Goal: Task Accomplishment & Management: Complete application form

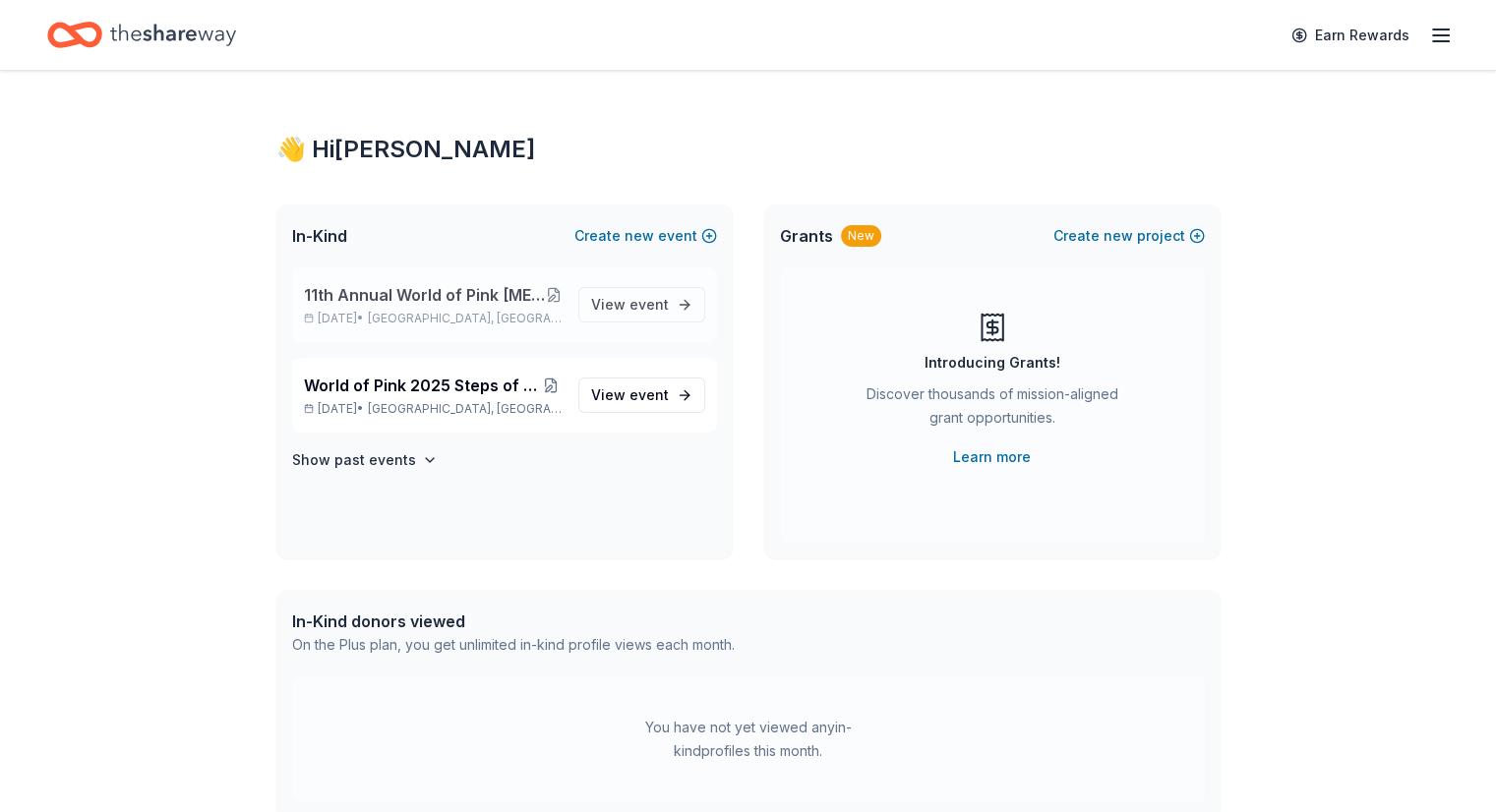
click at [559, 294] on button at bounding box center [553, 295] width 17 height 16
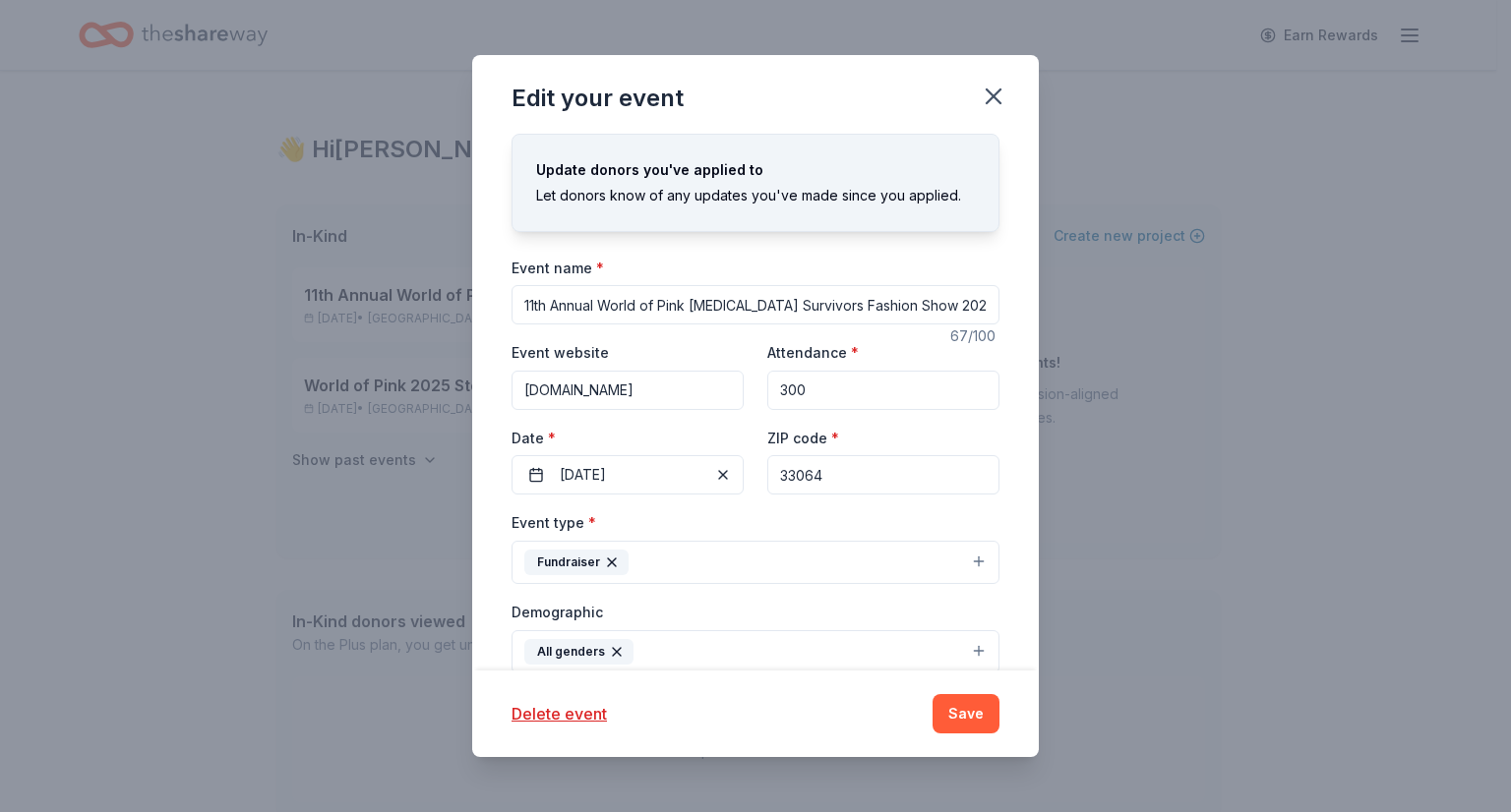
click at [892, 293] on input "11th Annual World of Pink [MEDICAL_DATA] Survivors Fashion Show 2025" at bounding box center [755, 304] width 488 height 39
click at [996, 91] on icon "button" at bounding box center [994, 97] width 28 height 28
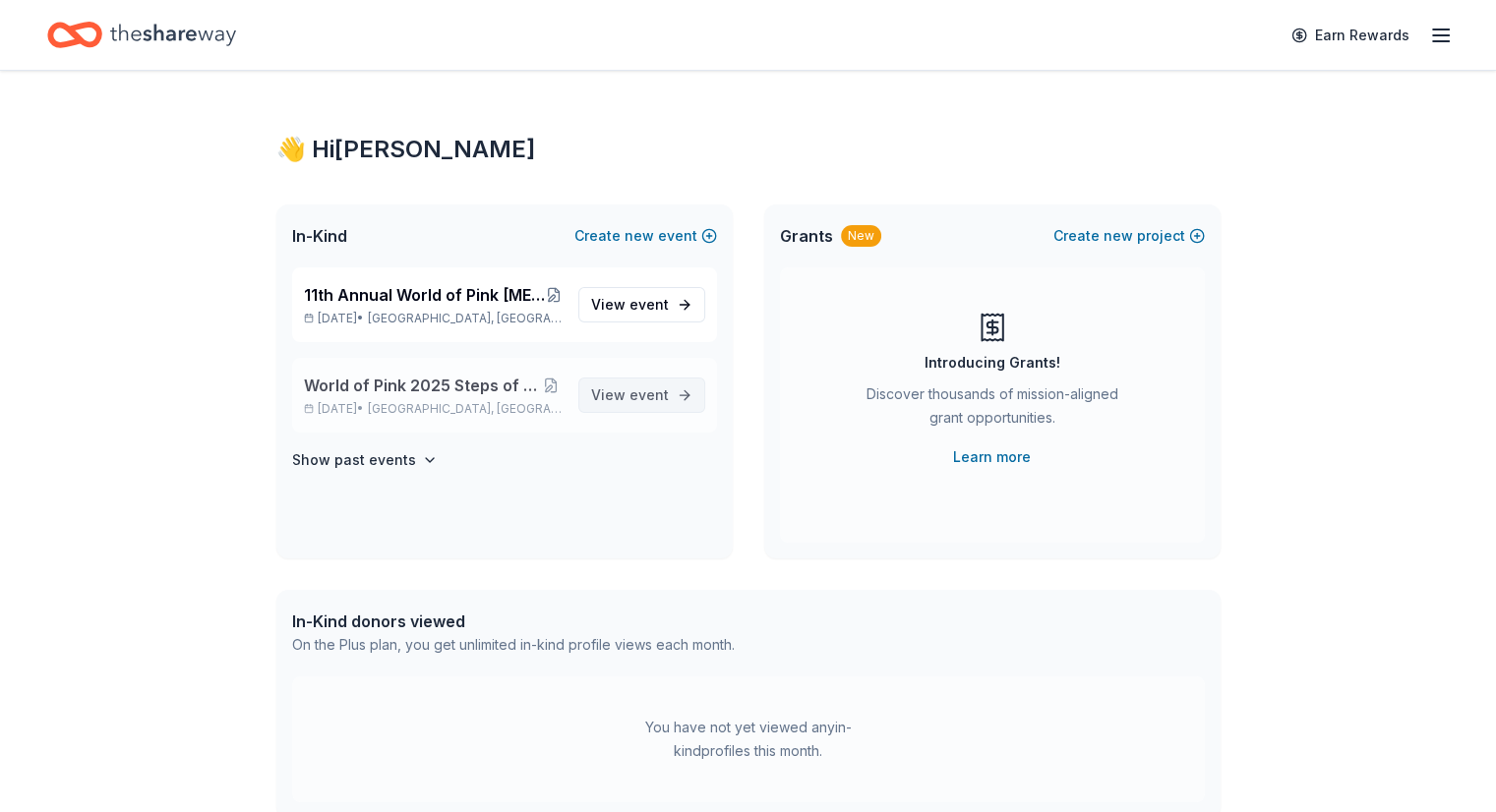
click at [632, 386] on span "event" at bounding box center [649, 394] width 39 height 17
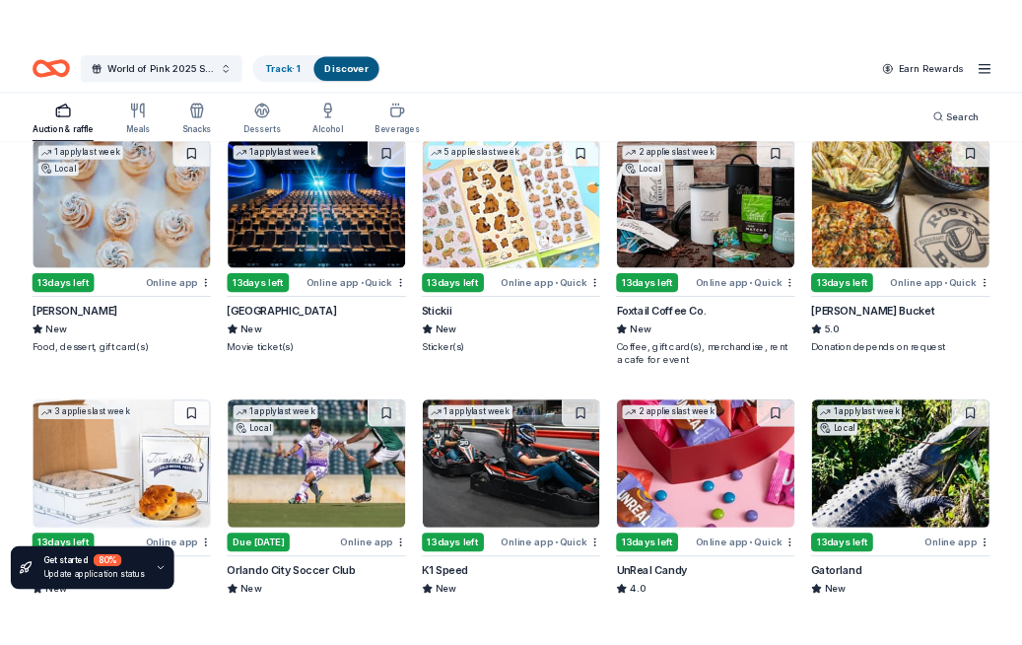
scroll to position [5911, 0]
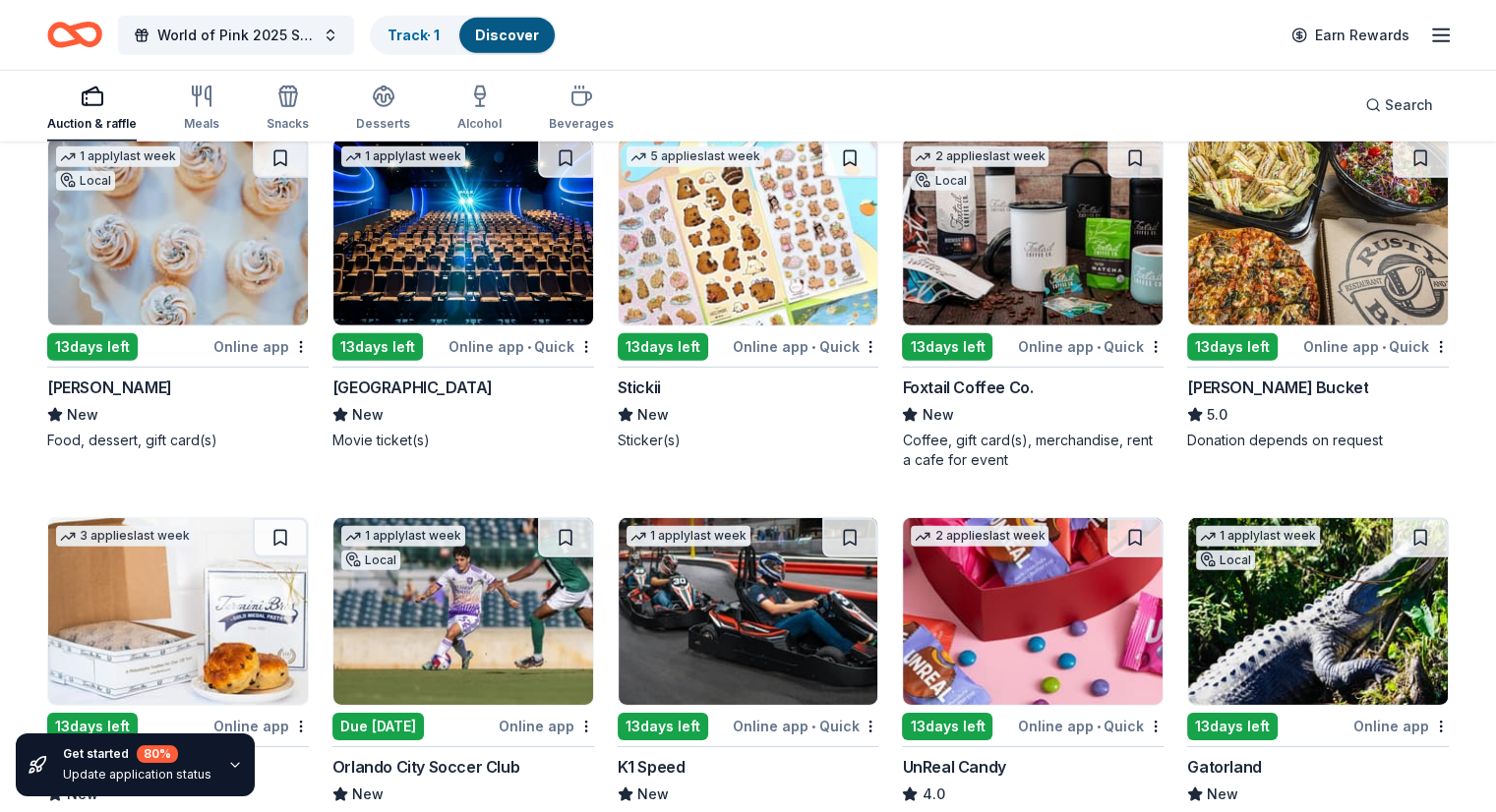
click at [1001, 282] on img at bounding box center [1033, 231] width 259 height 187
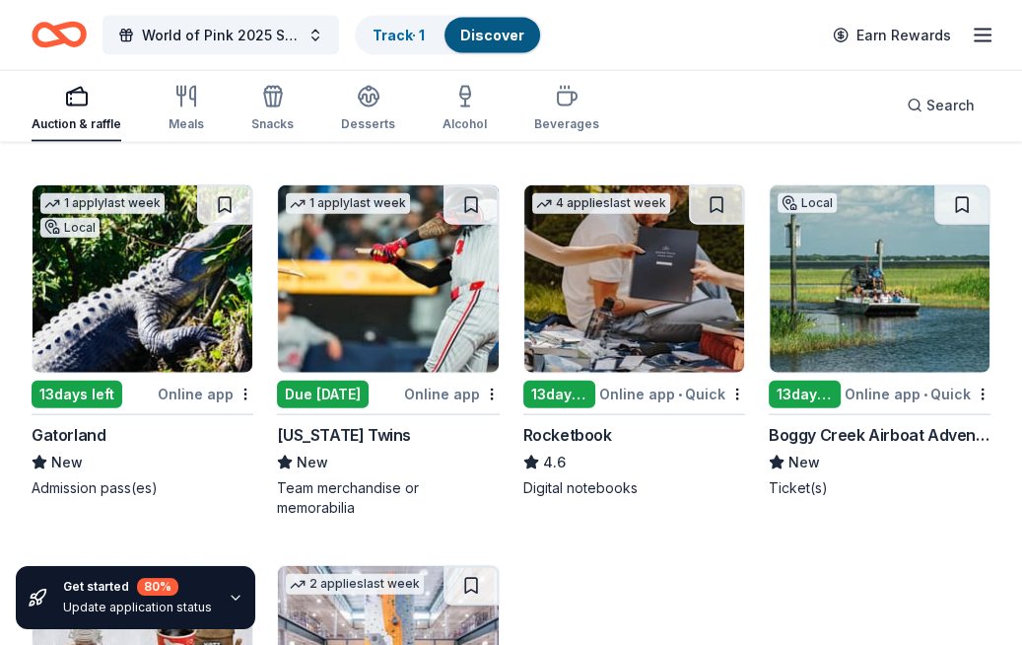
scroll to position [8134, 0]
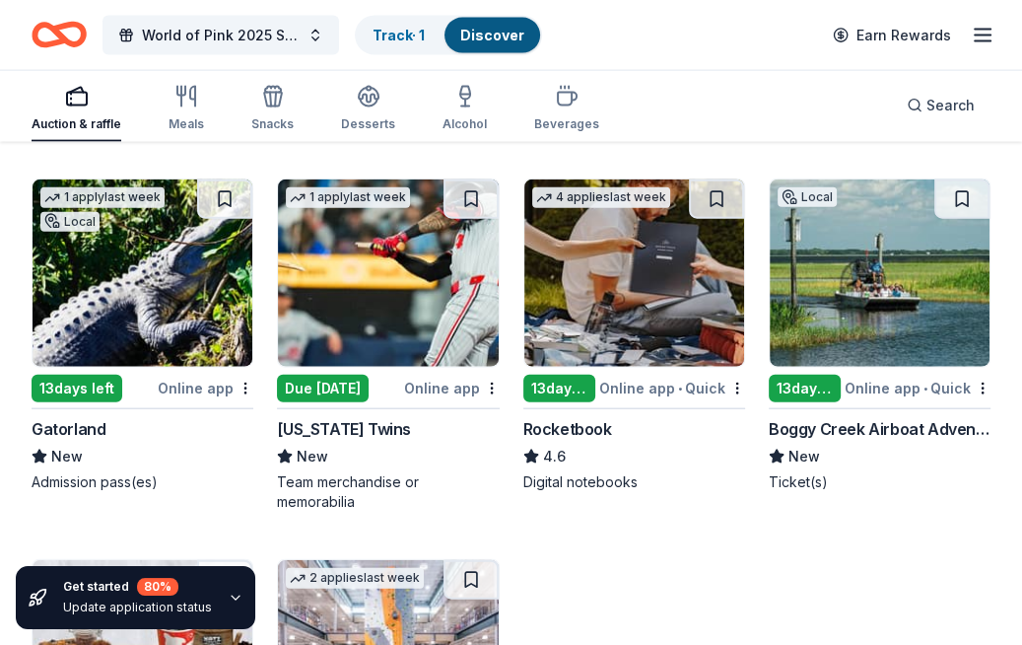
click at [872, 301] on img at bounding box center [880, 272] width 220 height 187
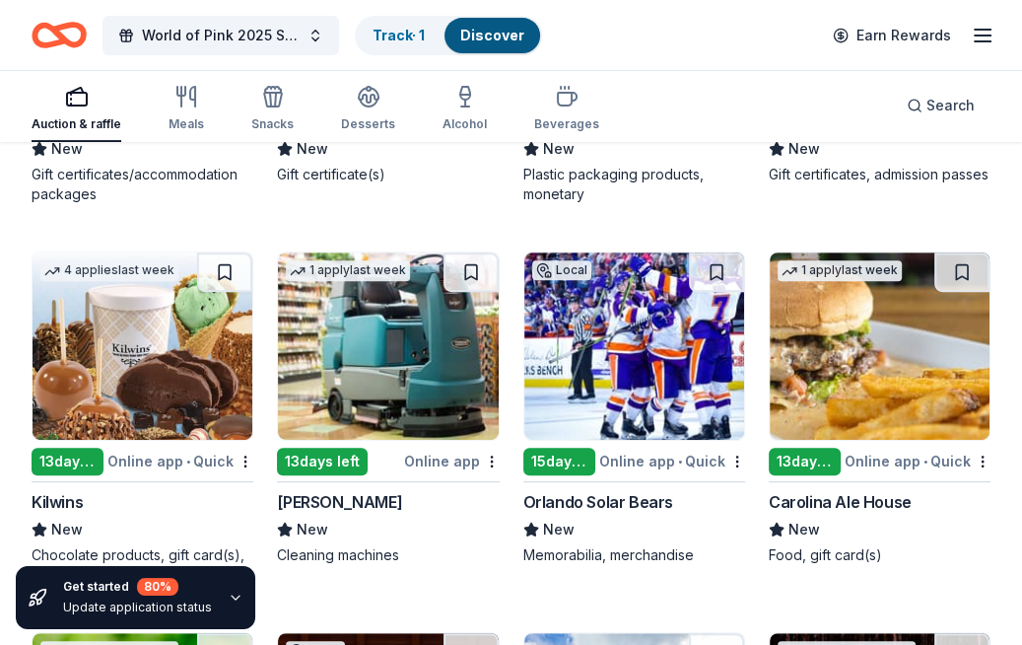
scroll to position [10707, 0]
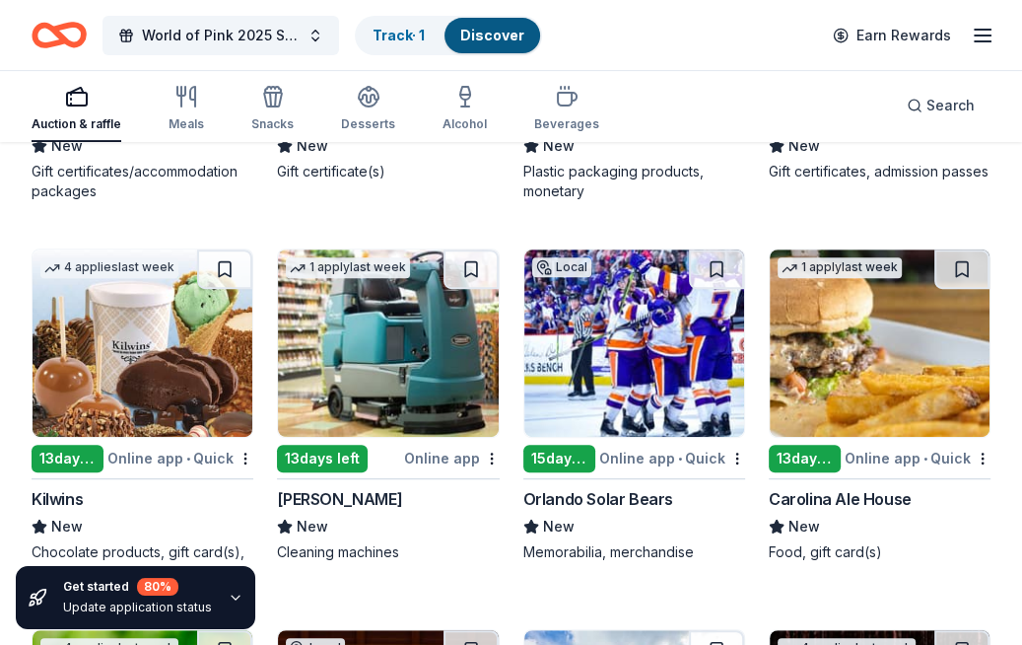
click at [666, 565] on div "Local 15 days left Online app • Quick Orlando Solar Bears New Memorabilia, merc…" at bounding box center [634, 414] width 222 height 333
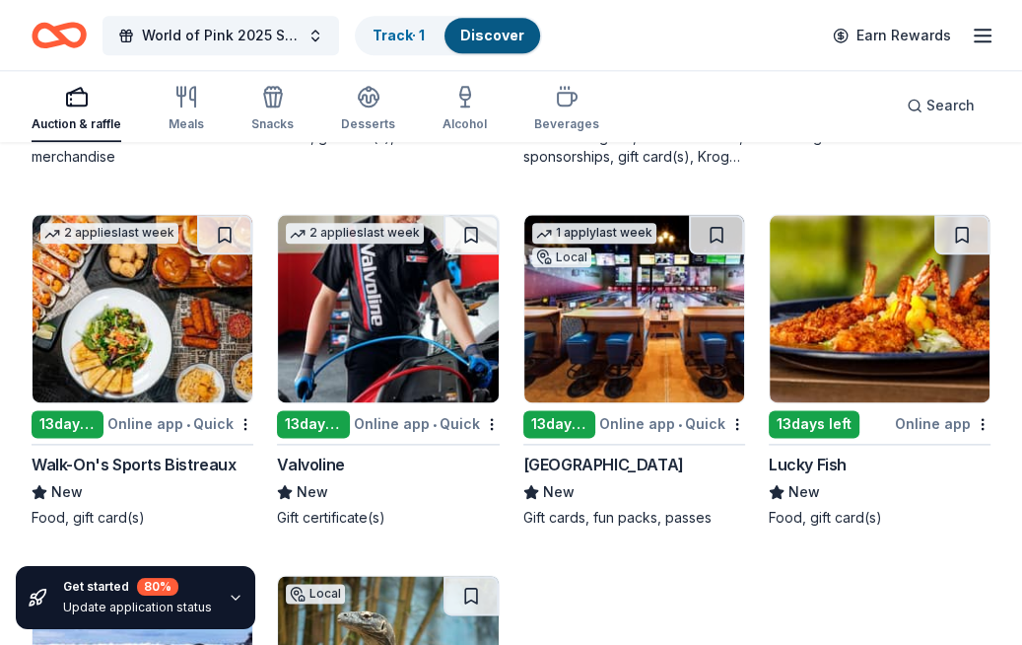
scroll to position [11864, 0]
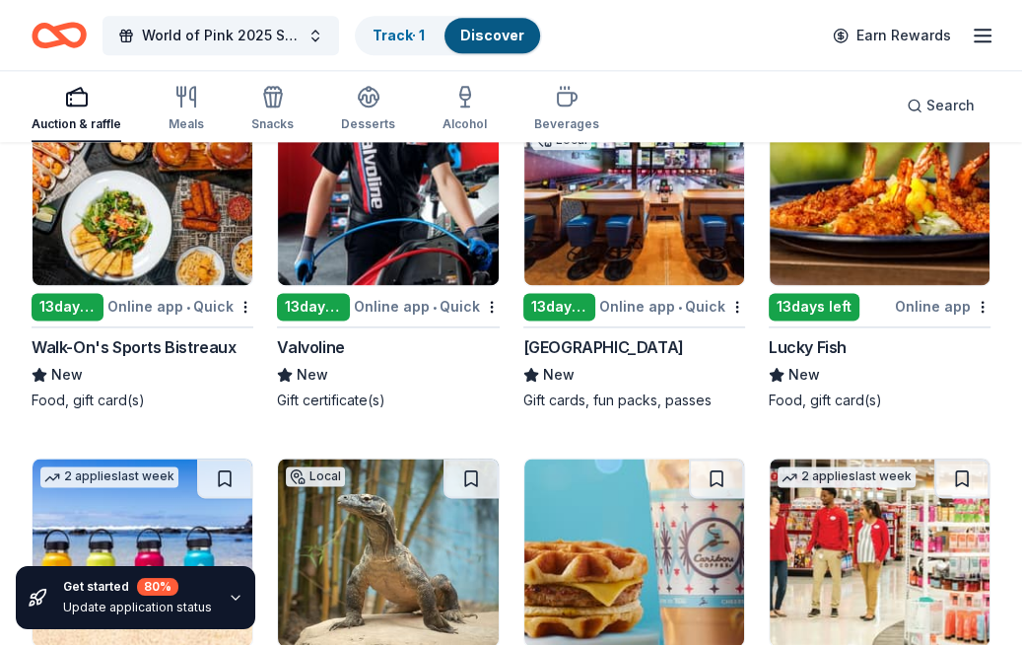
scroll to position [11964, 0]
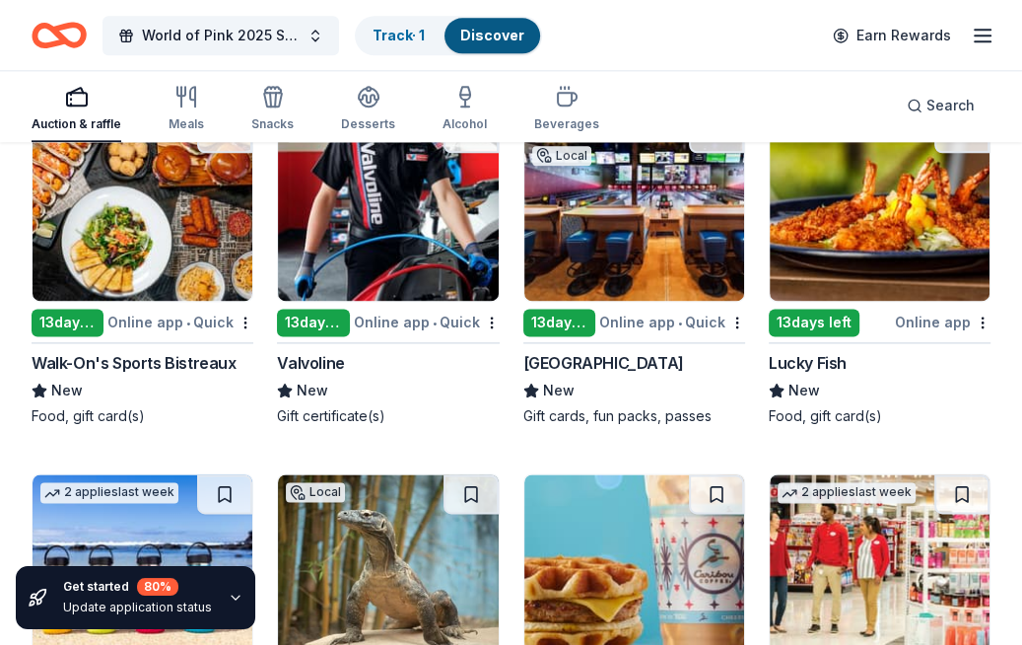
click at [640, 255] on img at bounding box center [634, 206] width 220 height 187
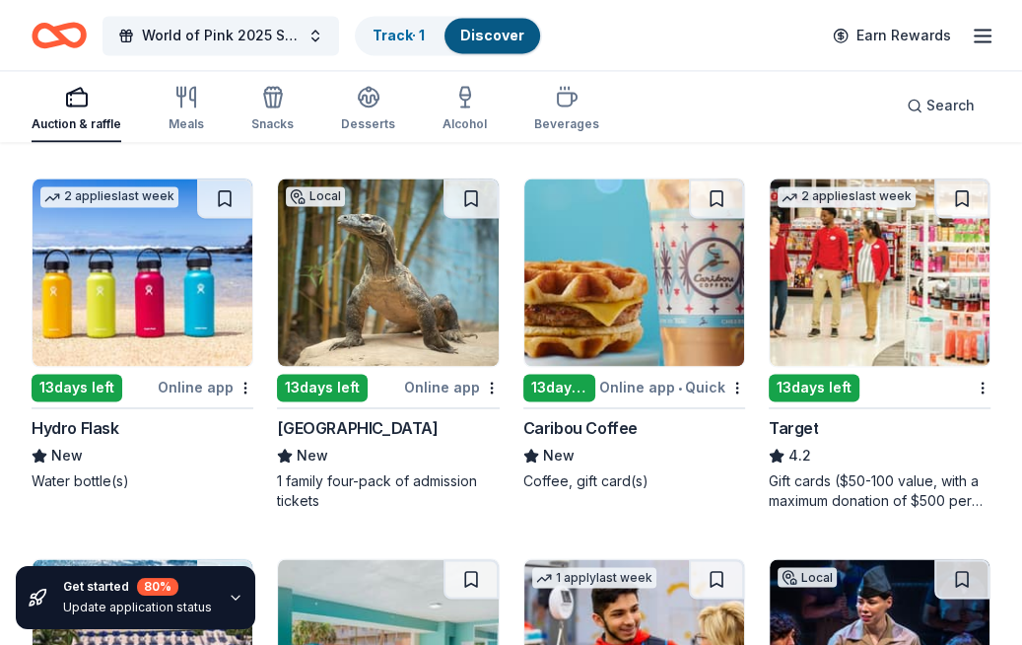
scroll to position [12264, 0]
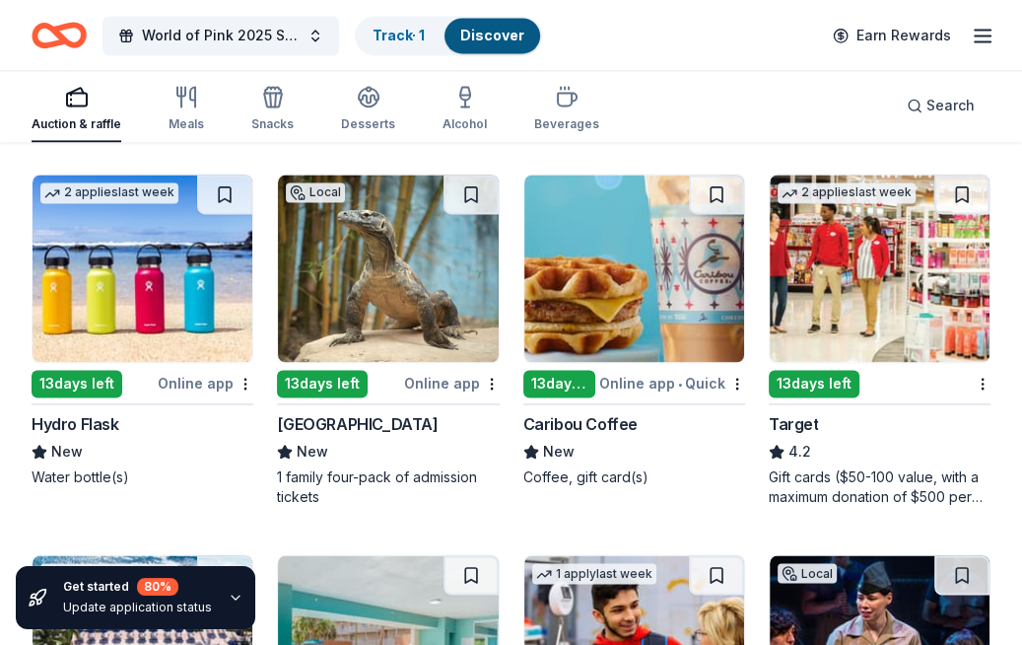
click at [162, 310] on img at bounding box center [143, 267] width 220 height 187
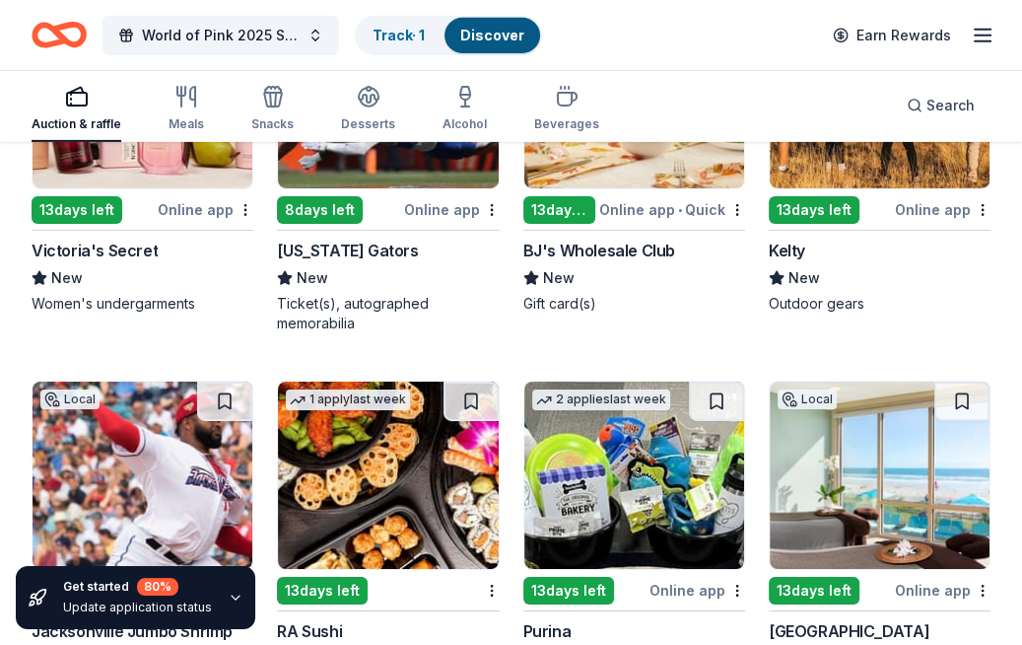
scroll to position [14701, 0]
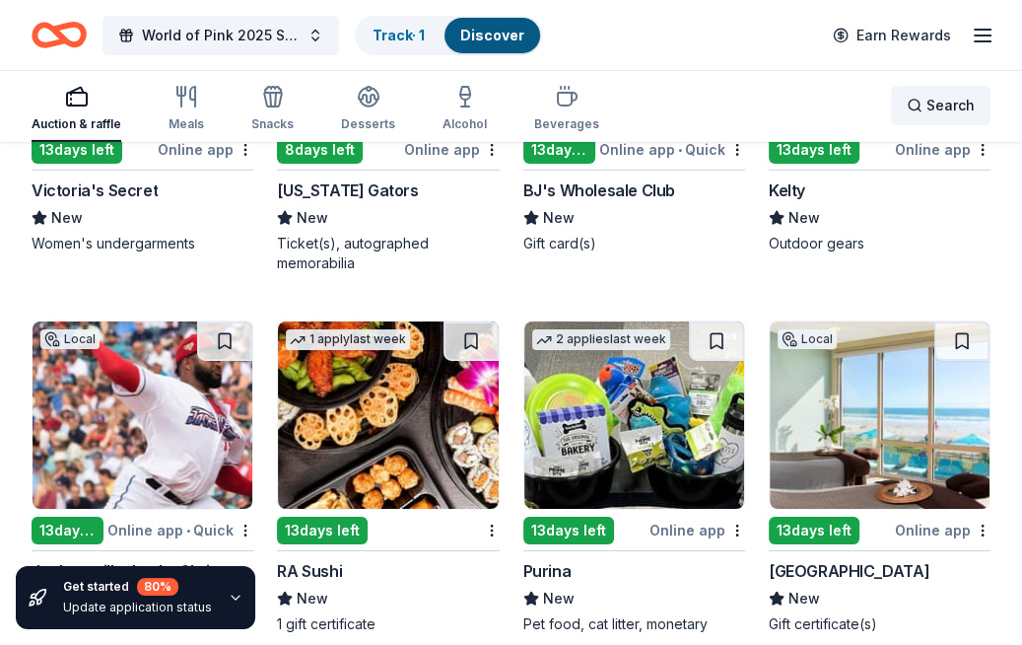
click at [958, 109] on span "Search" at bounding box center [950, 106] width 48 height 24
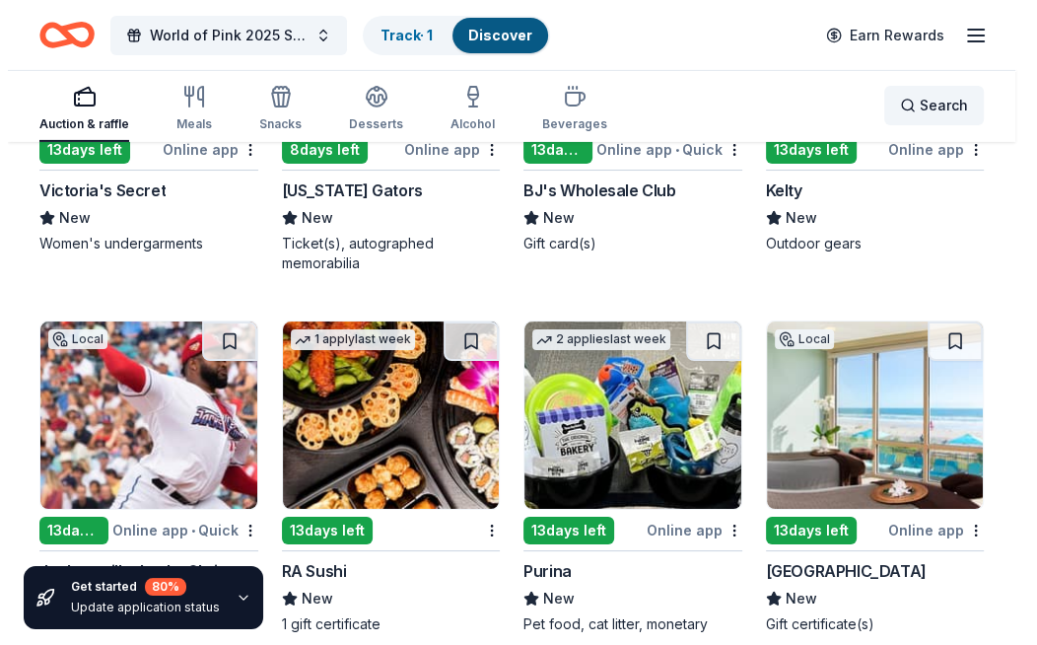
scroll to position [14681, 0]
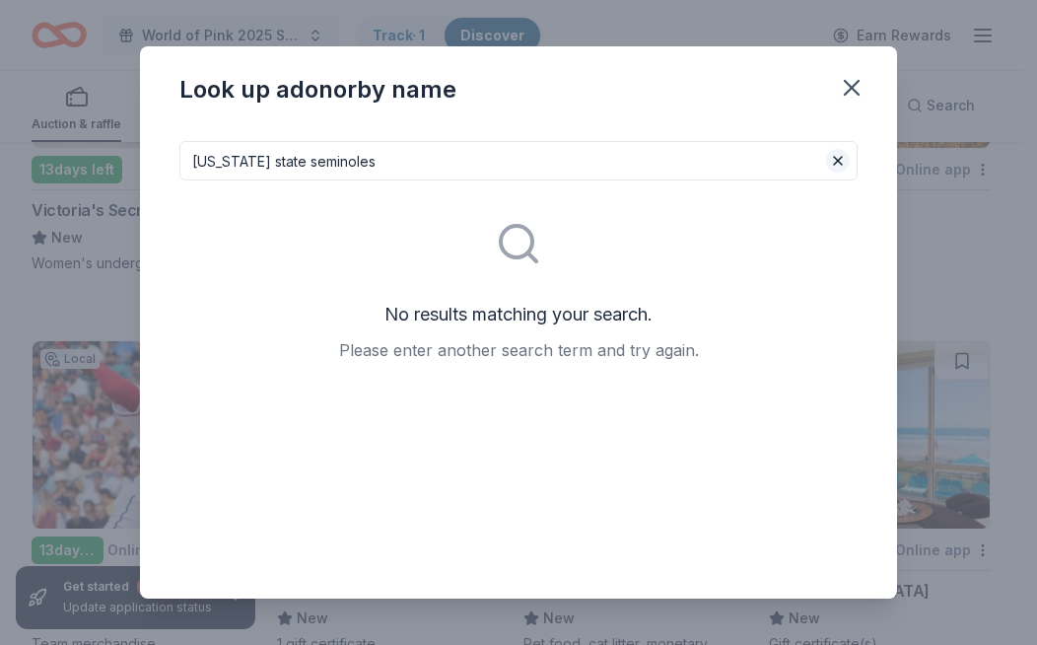
type input "florida state seminoles"
click at [832, 162] on button at bounding box center [838, 161] width 24 height 24
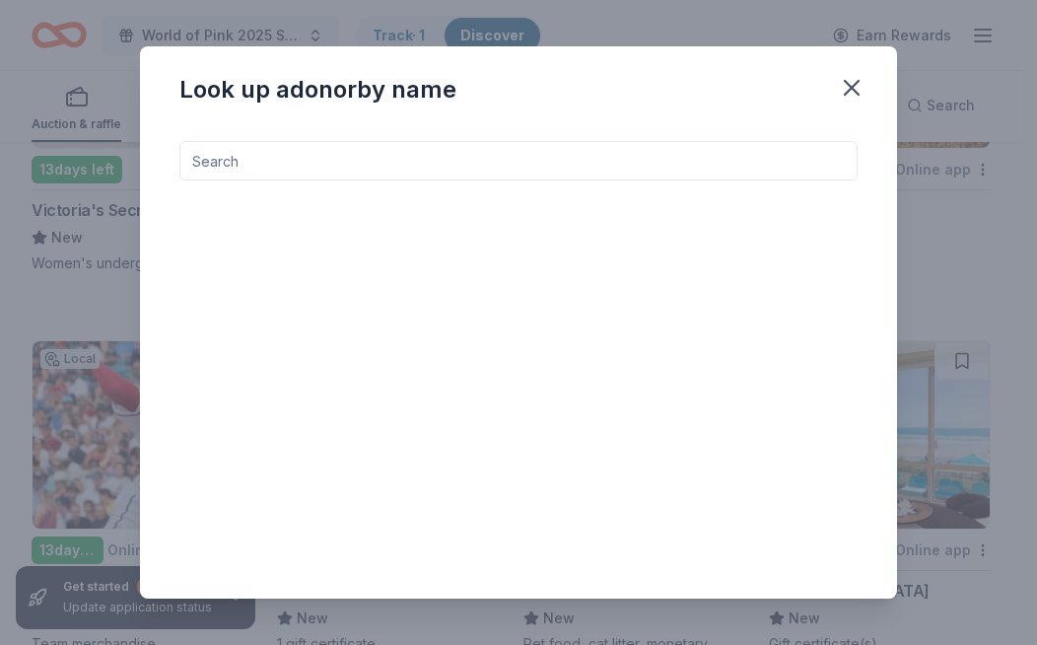
click at [729, 153] on input at bounding box center [518, 160] width 678 height 39
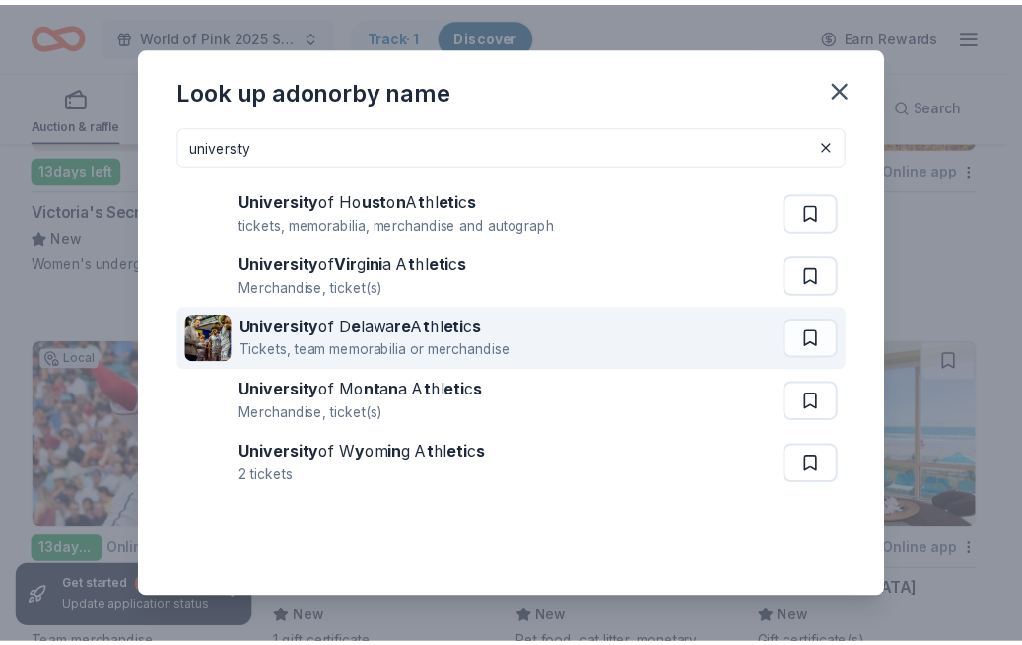
scroll to position [0, 0]
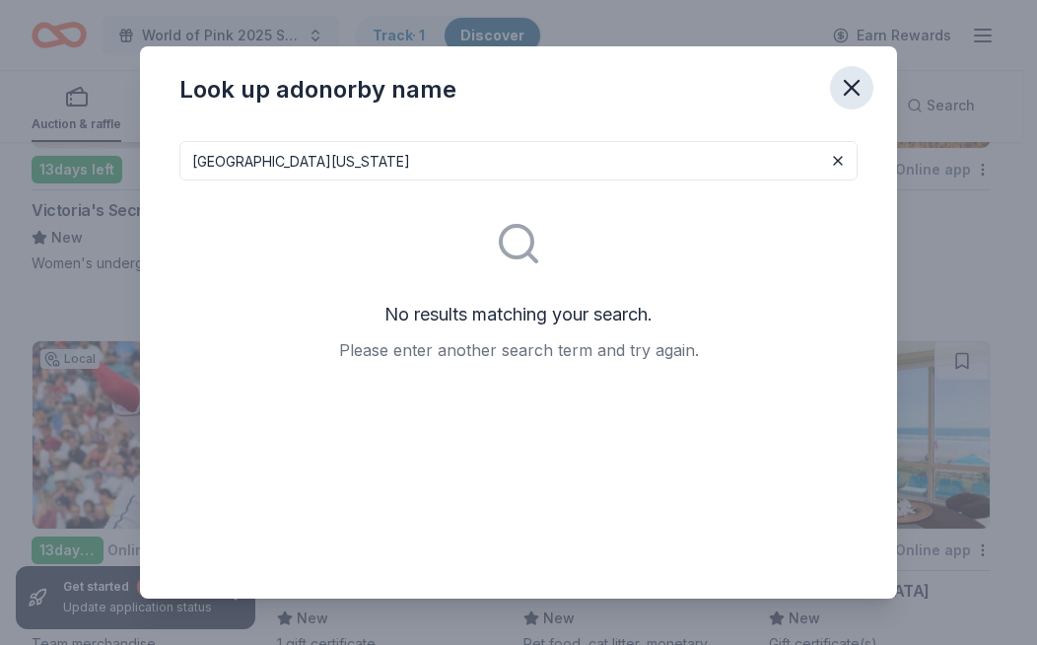
type input "university of florida"
click at [854, 80] on icon "button" at bounding box center [852, 88] width 28 height 28
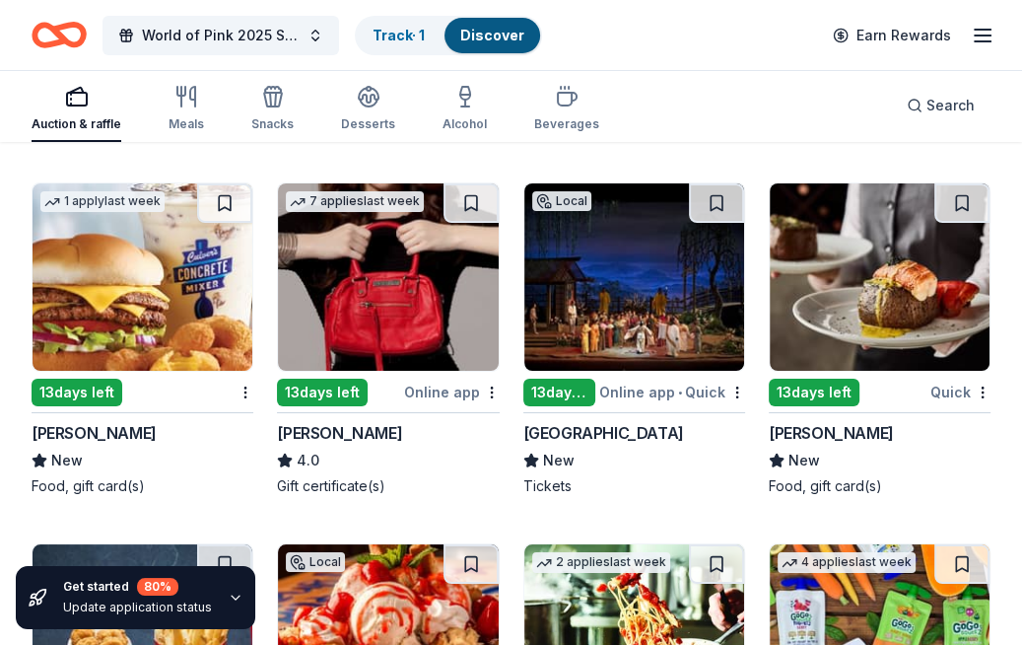
scroll to position [15189, 0]
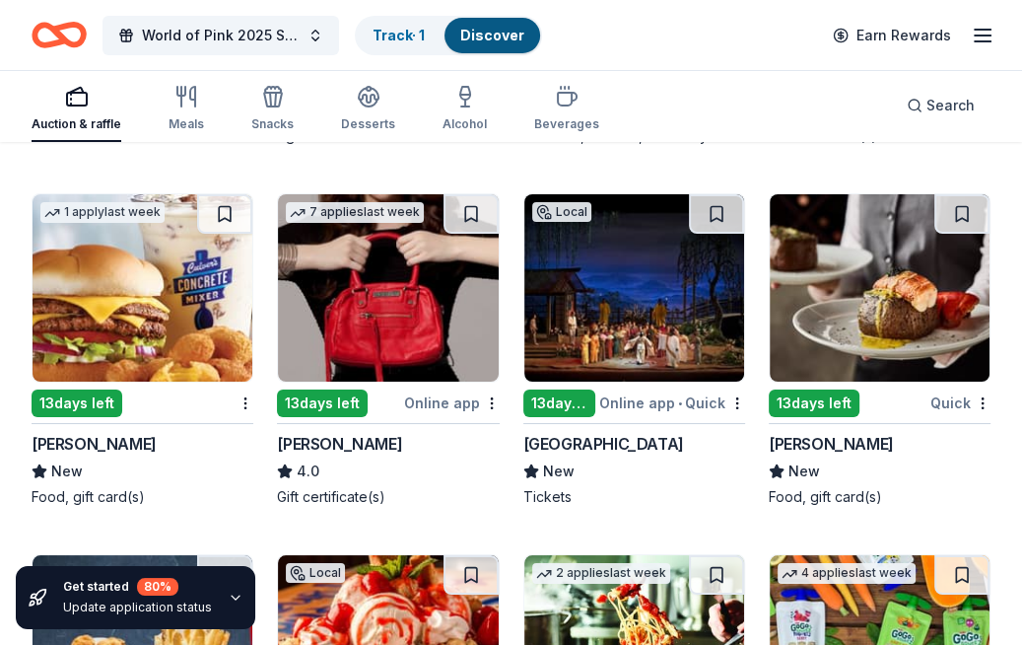
click at [636, 271] on img at bounding box center [634, 287] width 220 height 187
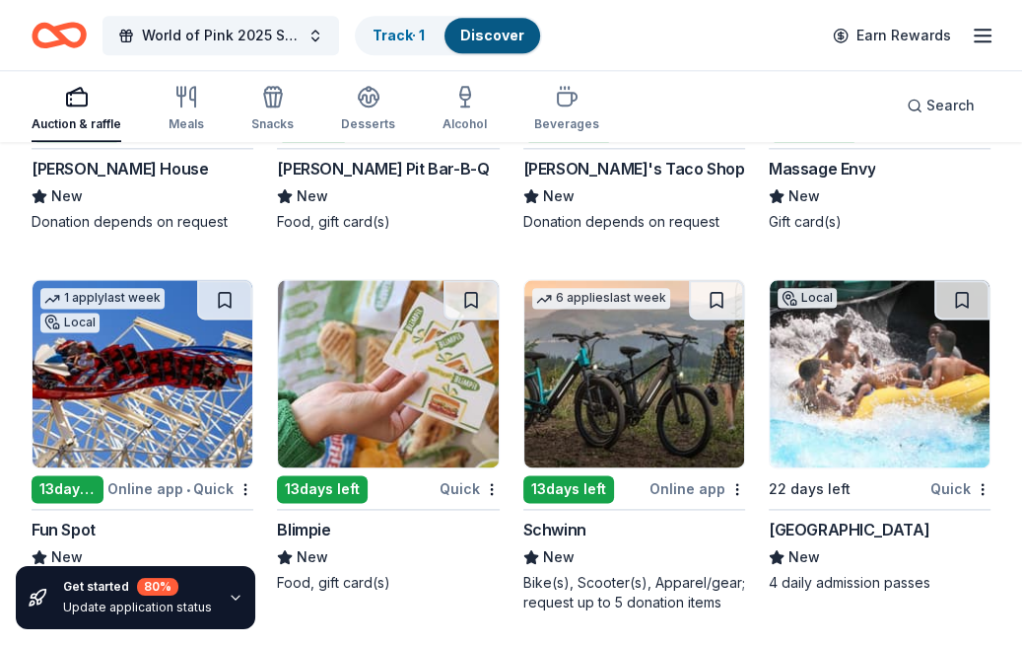
scroll to position [16944, 0]
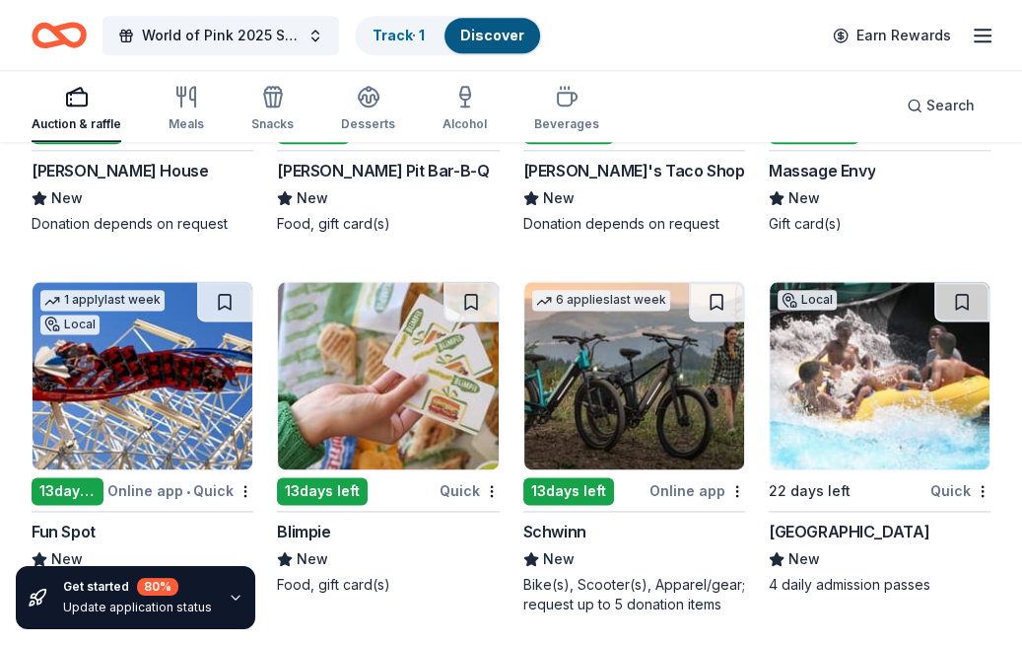
click at [402, 360] on img at bounding box center [388, 375] width 220 height 187
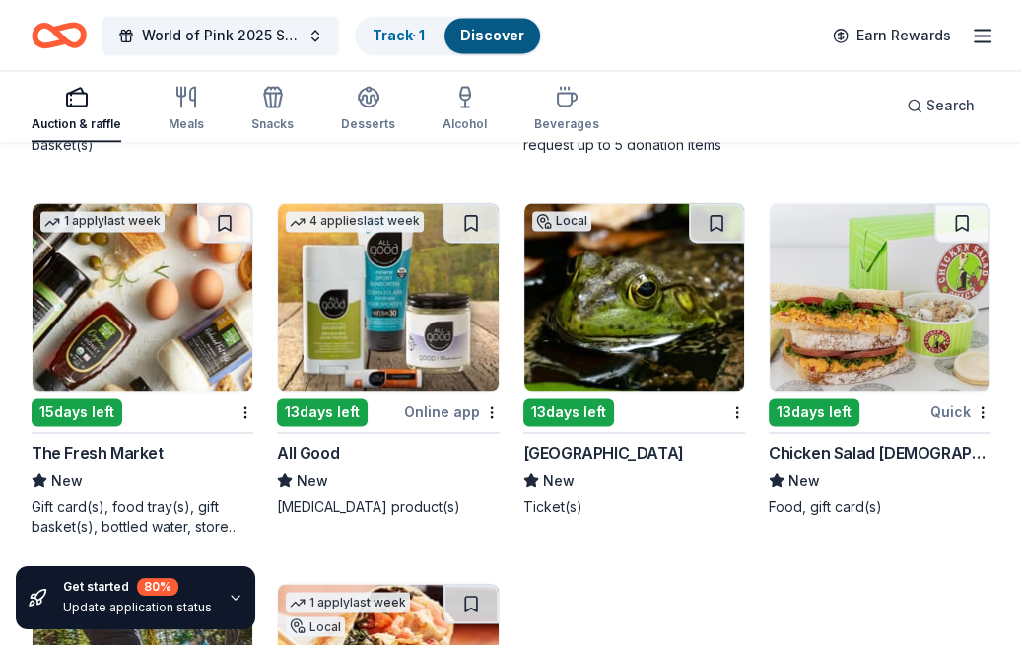
scroll to position [17404, 0]
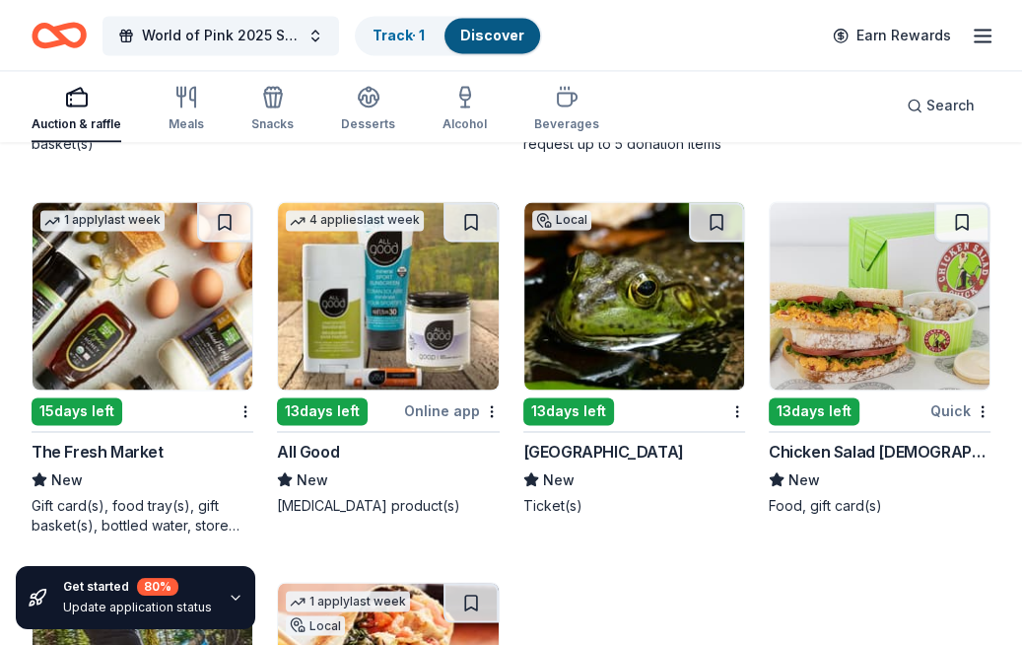
click at [844, 306] on img at bounding box center [880, 295] width 220 height 187
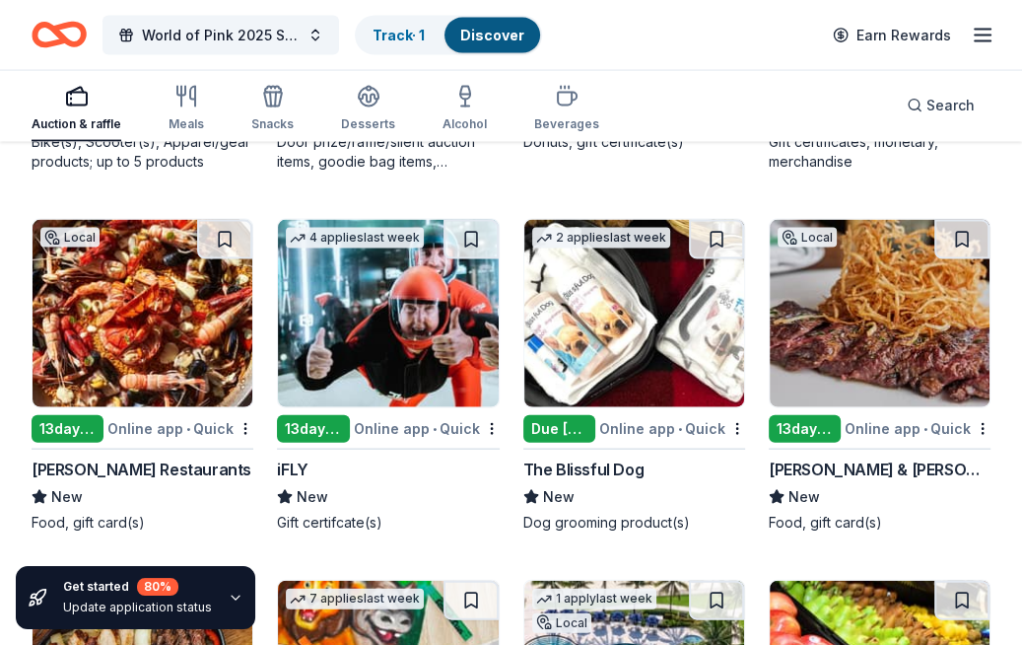
scroll to position [18146, 0]
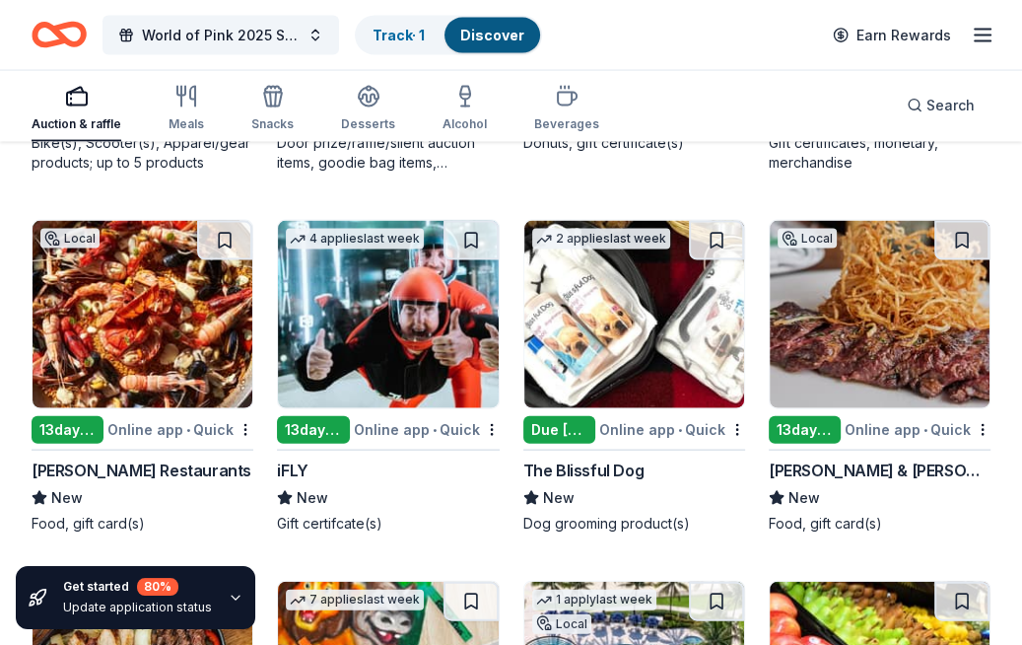
click at [409, 316] on img at bounding box center [388, 314] width 220 height 187
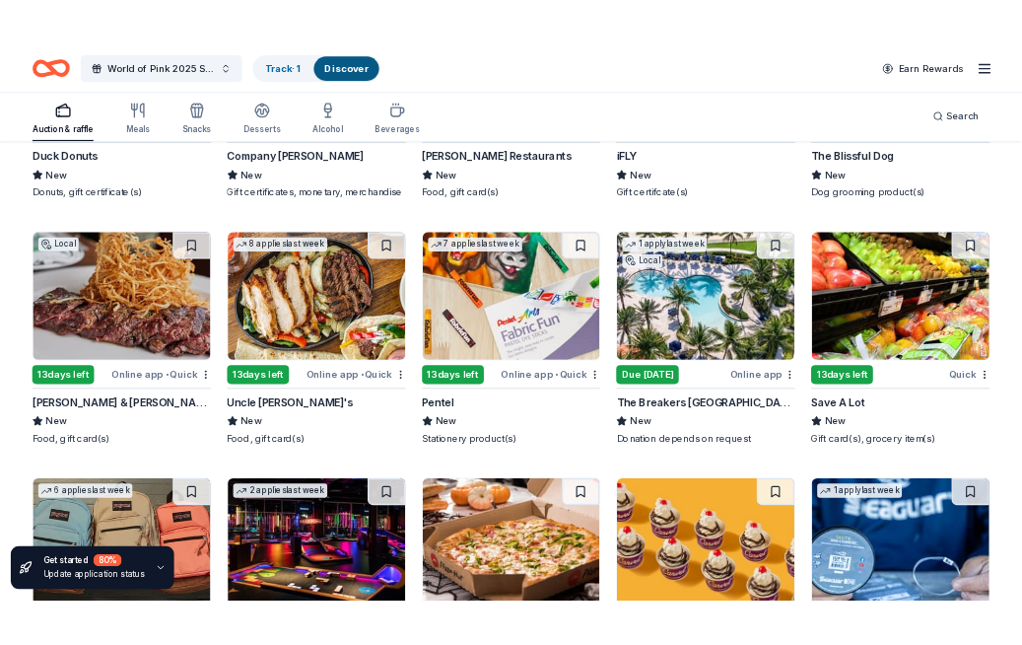
scroll to position [14671, 0]
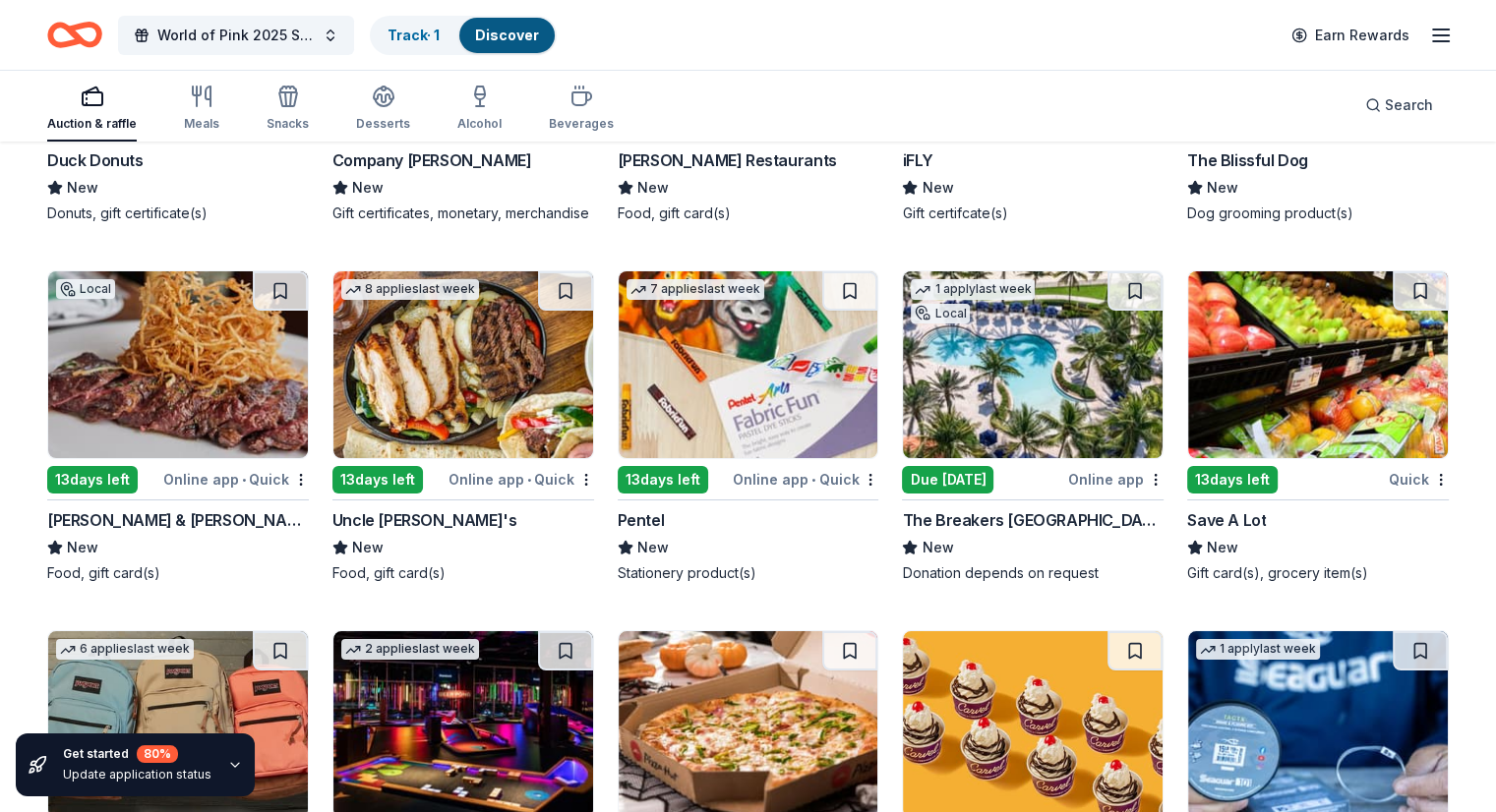
click at [231, 410] on img at bounding box center [178, 364] width 259 height 187
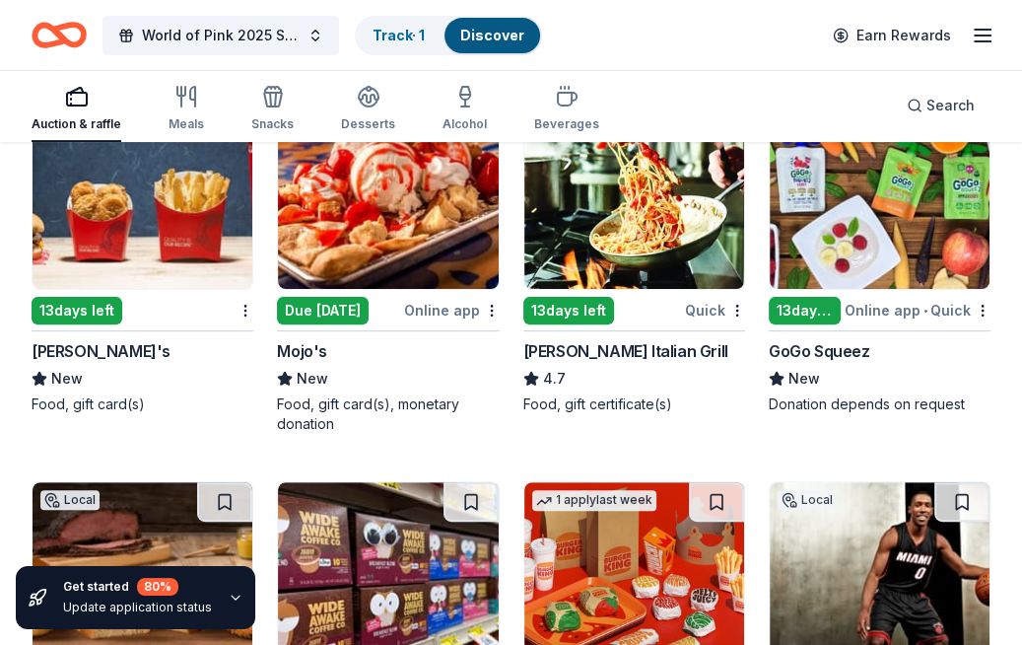
scroll to position [15643, 0]
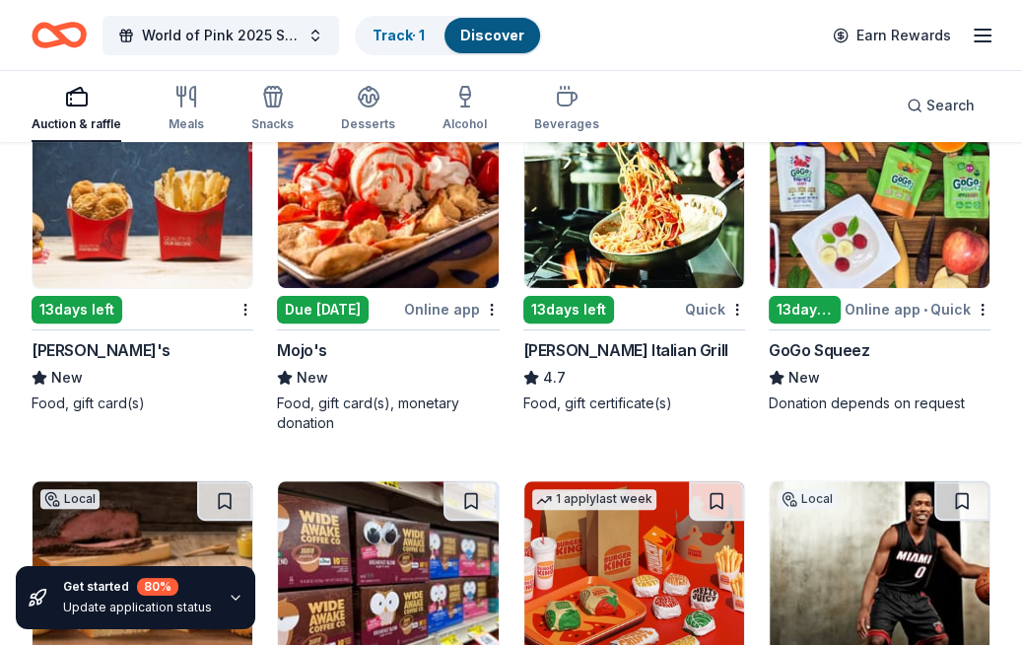
click at [626, 218] on img at bounding box center [634, 194] width 220 height 187
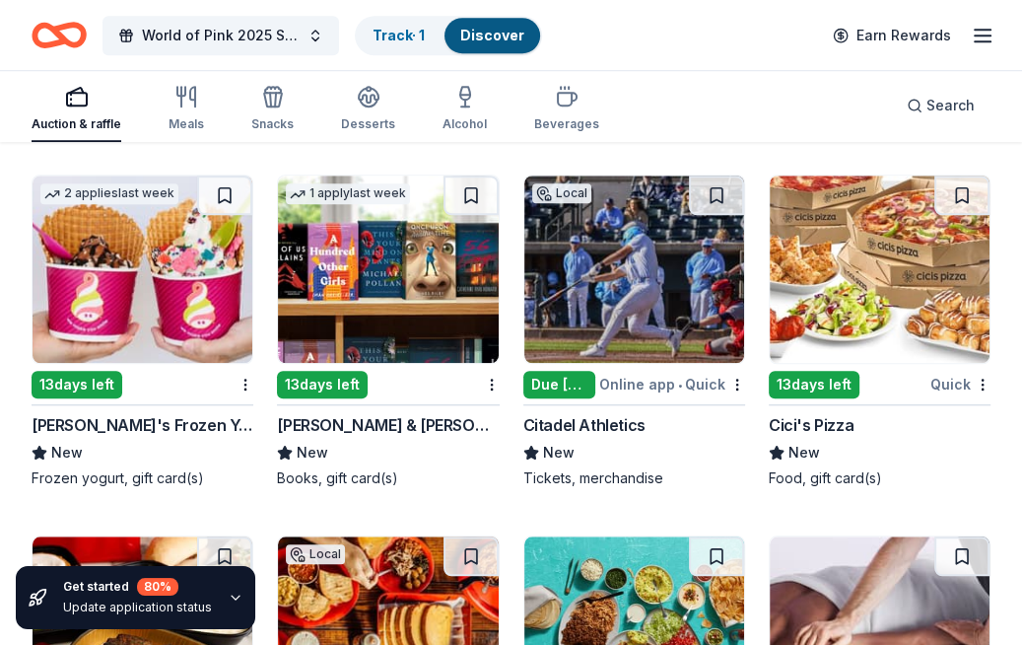
scroll to position [16331, 0]
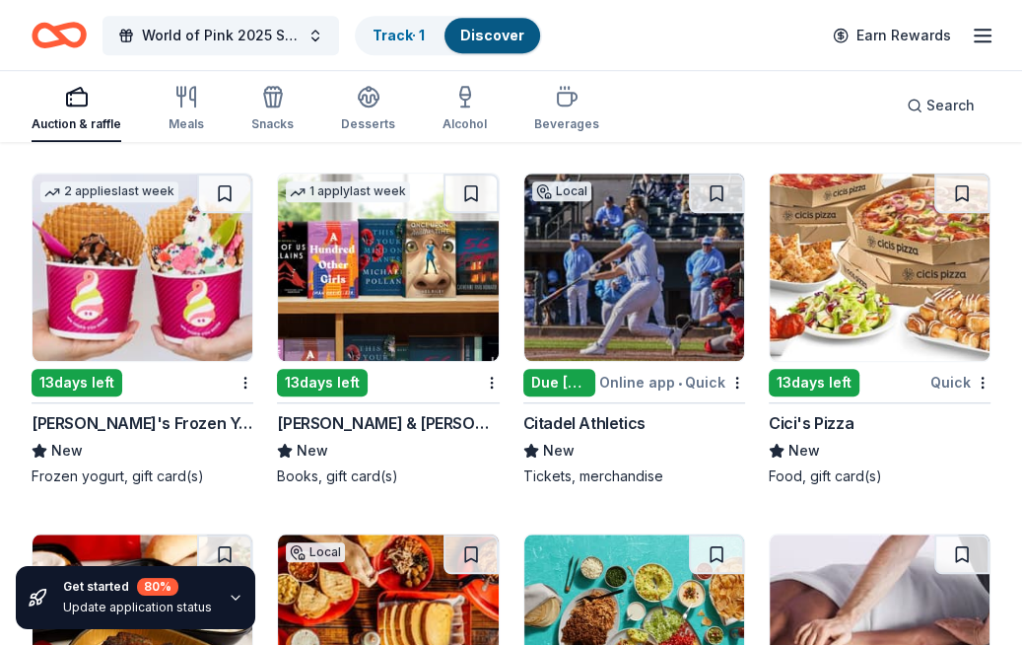
click at [146, 277] on img at bounding box center [143, 266] width 220 height 187
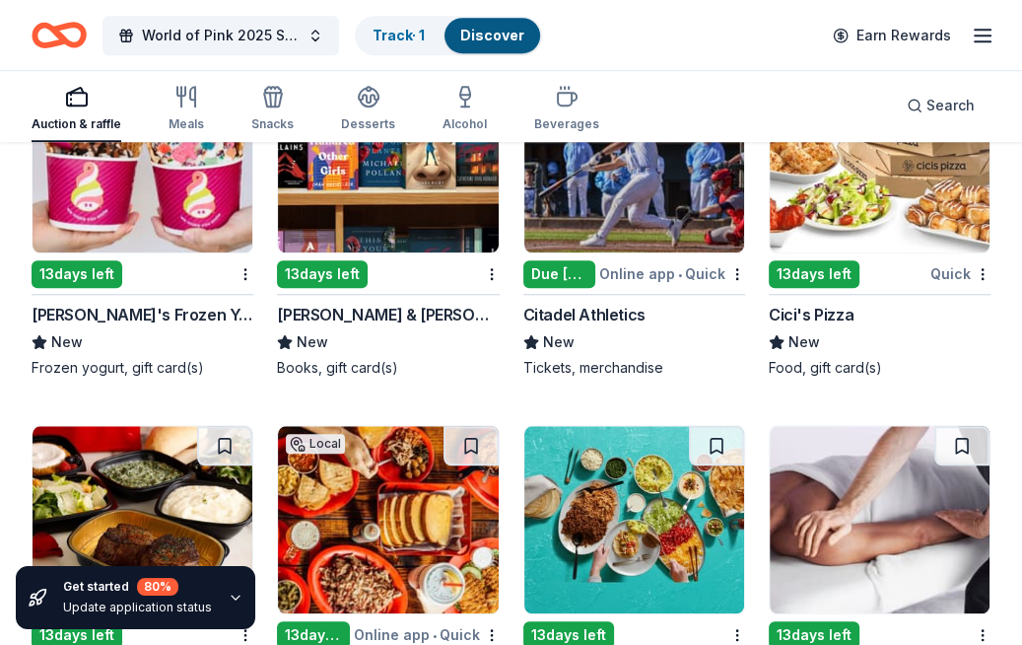
scroll to position [16451, 0]
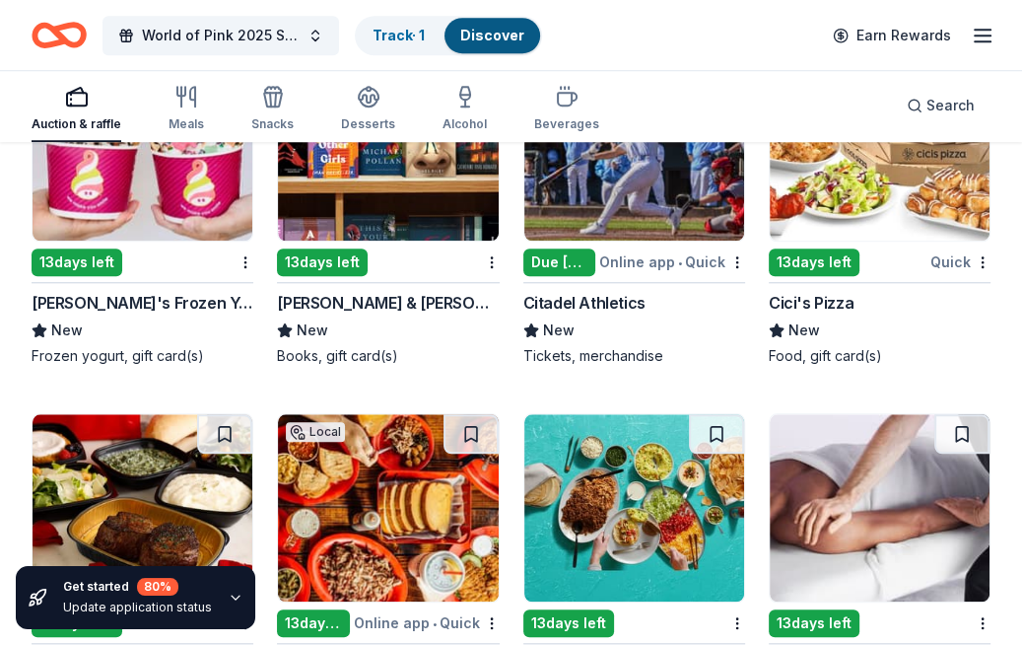
click at [892, 190] on img at bounding box center [880, 146] width 220 height 187
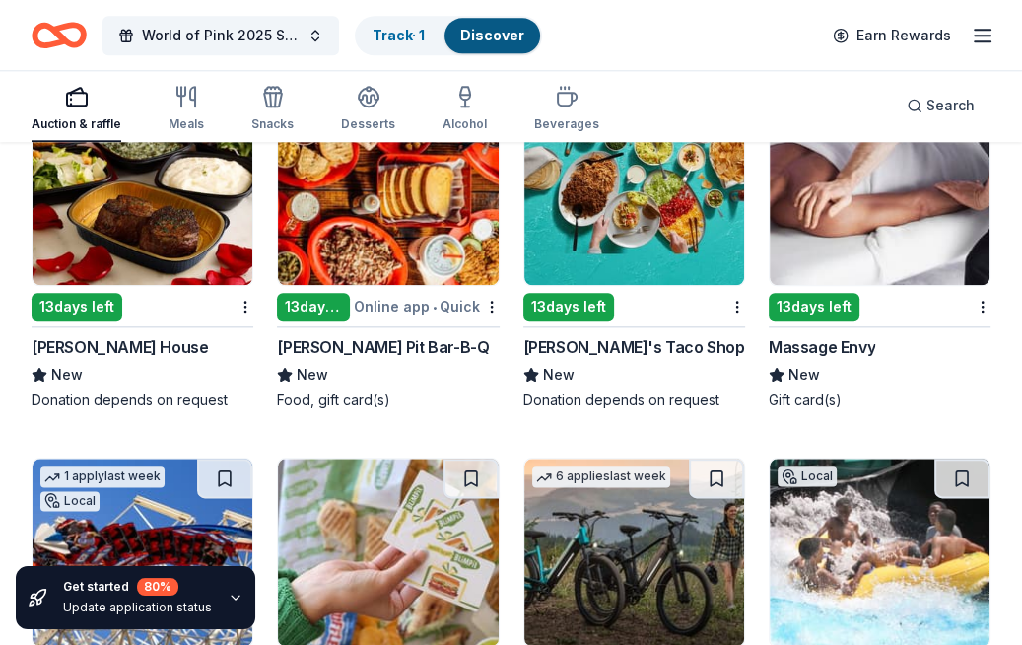
scroll to position [16769, 0]
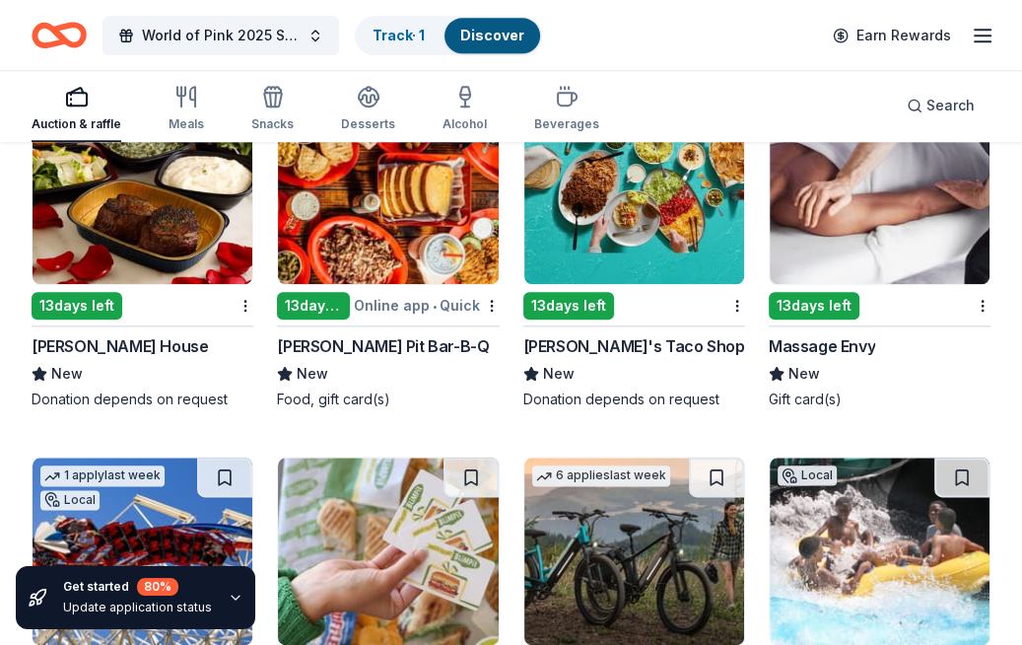
click at [856, 201] on img at bounding box center [880, 190] width 220 height 187
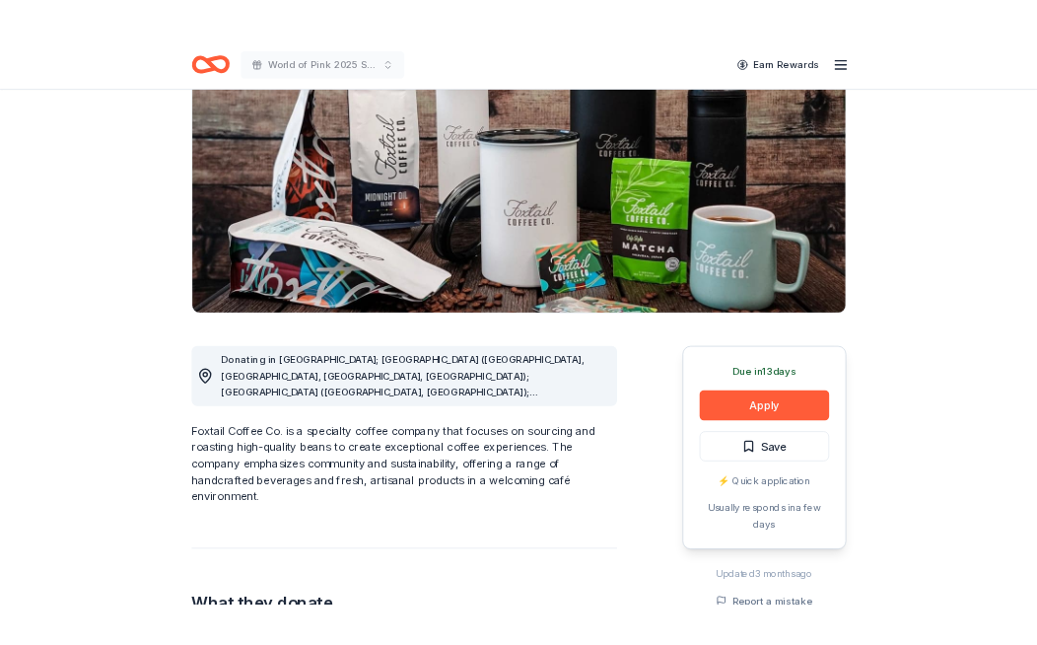
scroll to position [209, 0]
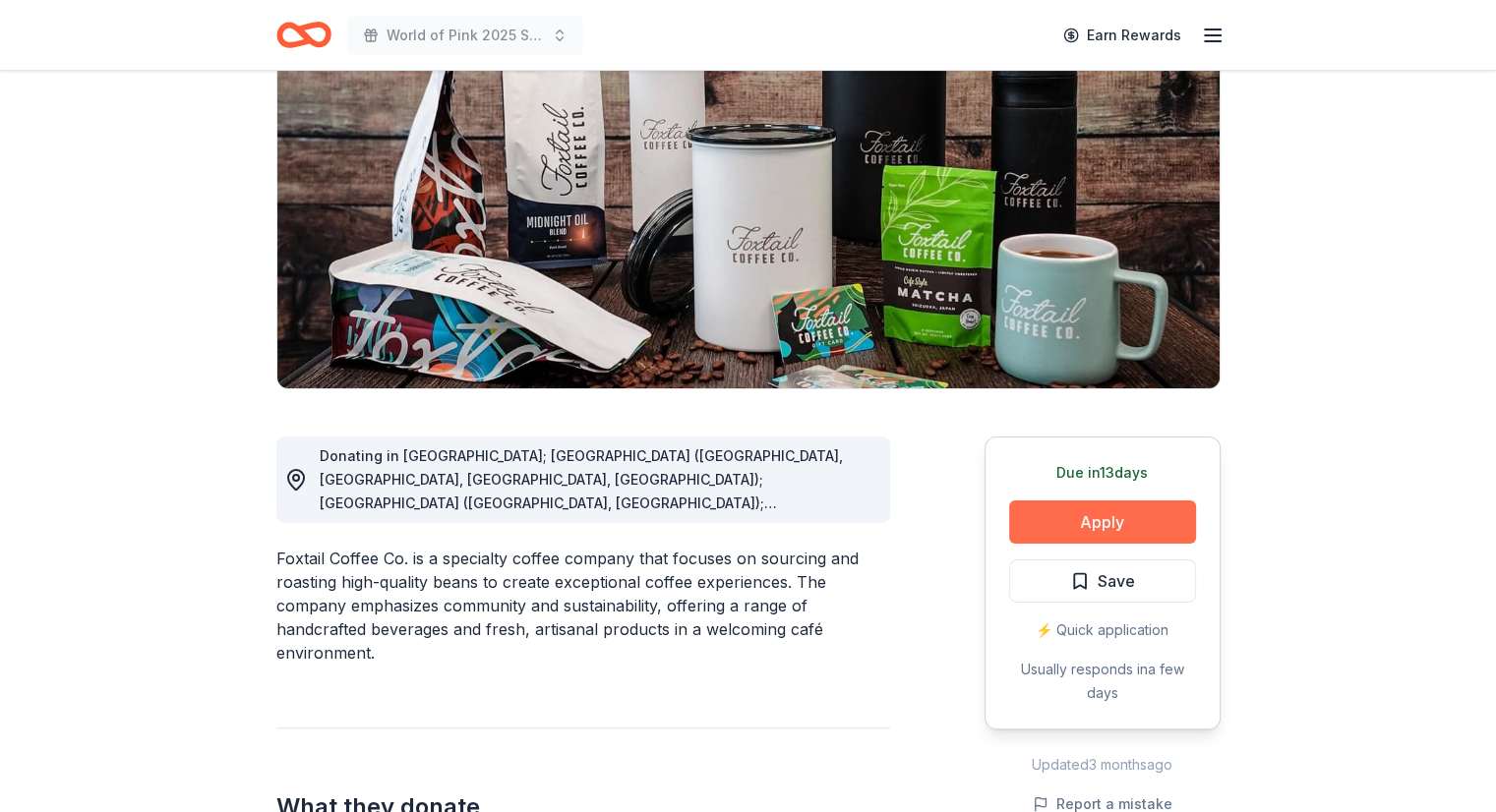
click at [1087, 520] on button "Apply" at bounding box center [1102, 522] width 187 height 43
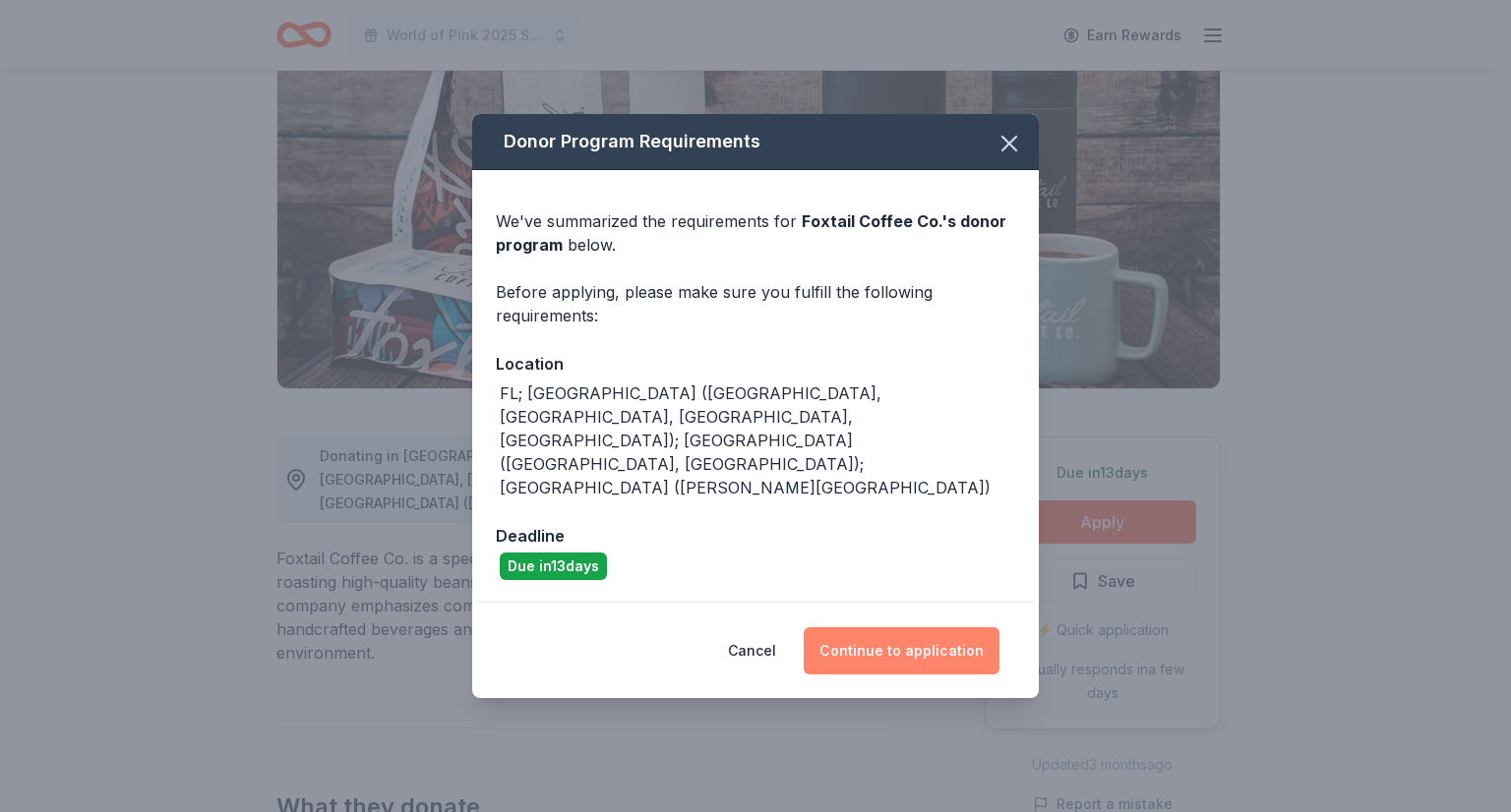
click at [940, 627] on button "Continue to application" at bounding box center [901, 650] width 196 height 47
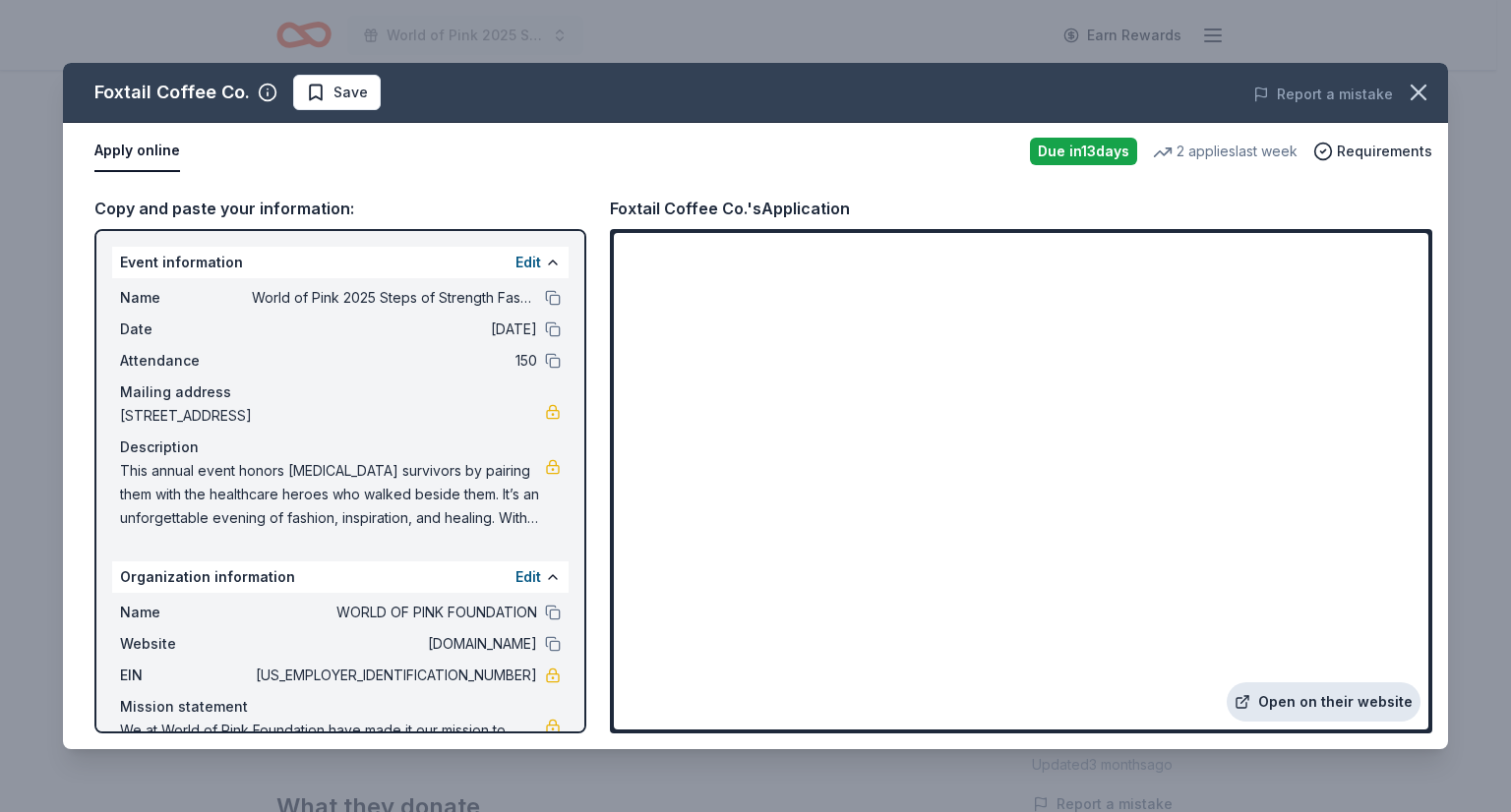
click at [1322, 698] on link "Open on their website" at bounding box center [1323, 701] width 194 height 39
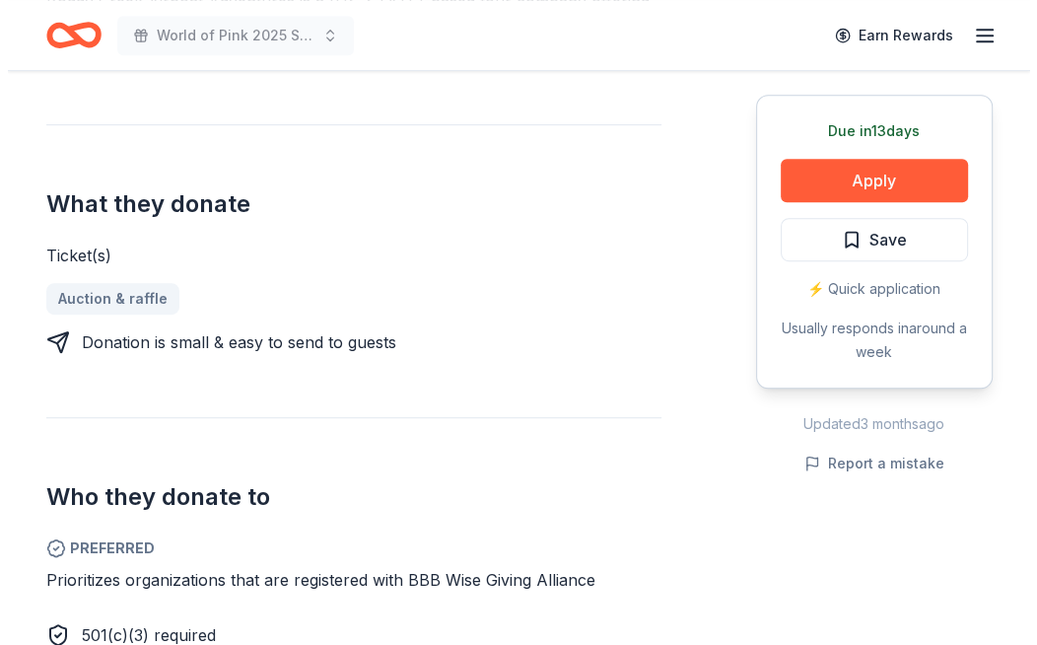
scroll to position [684, 0]
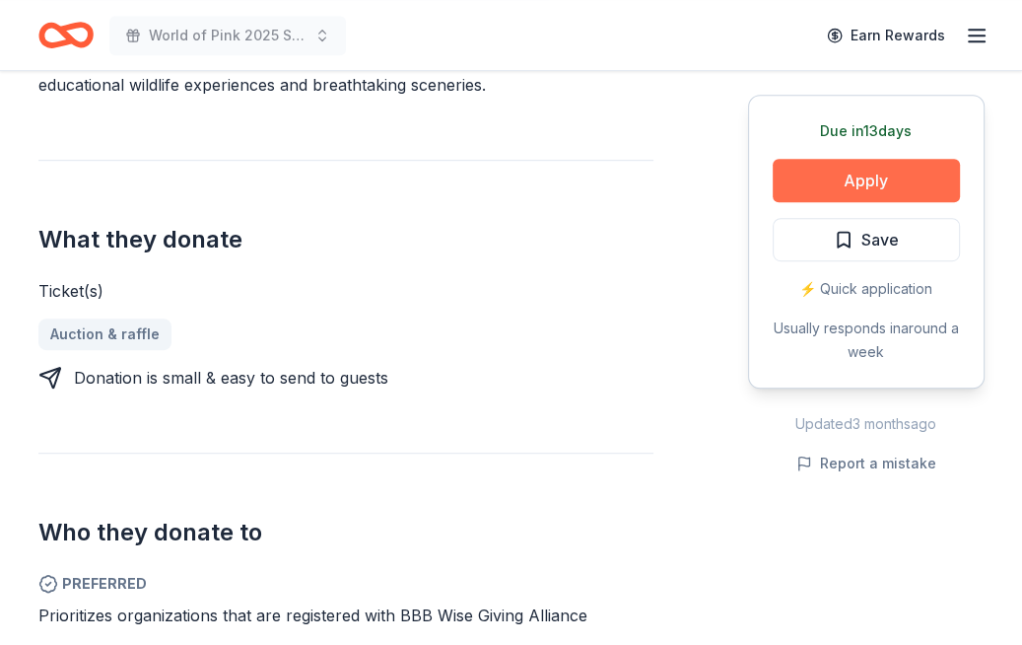
click at [847, 160] on button "Apply" at bounding box center [866, 180] width 187 height 43
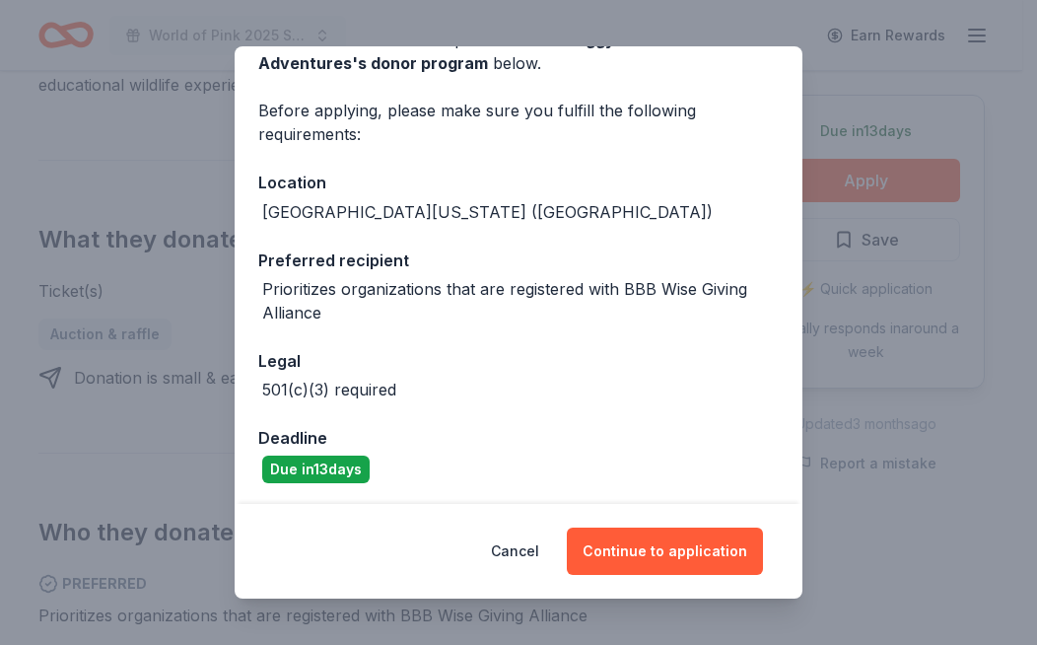
scroll to position [116, 0]
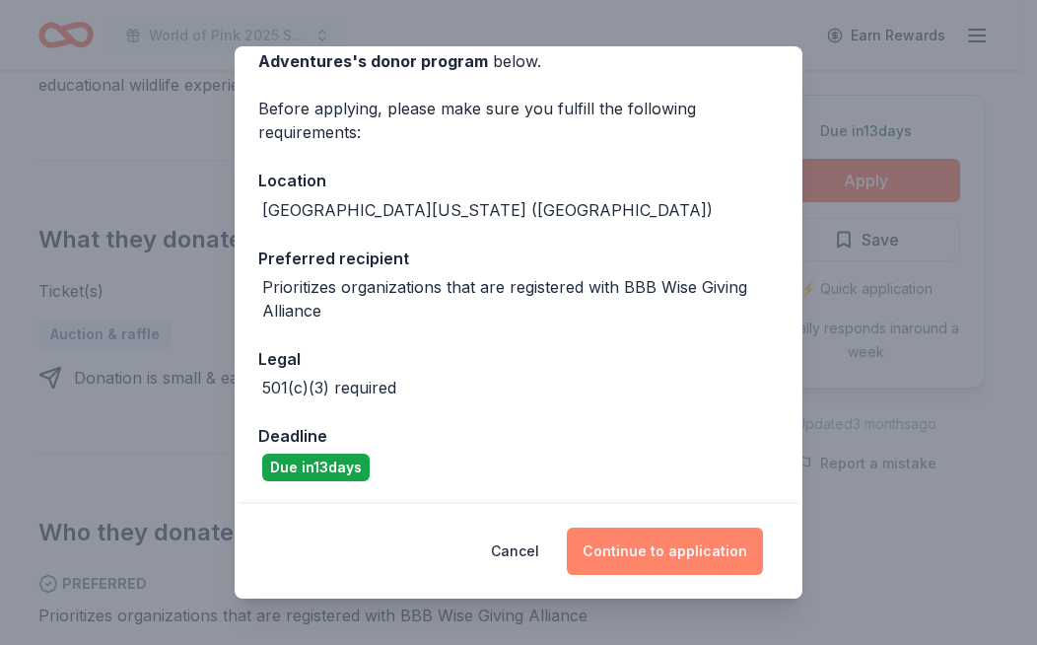
click at [669, 550] on button "Continue to application" at bounding box center [665, 550] width 196 height 47
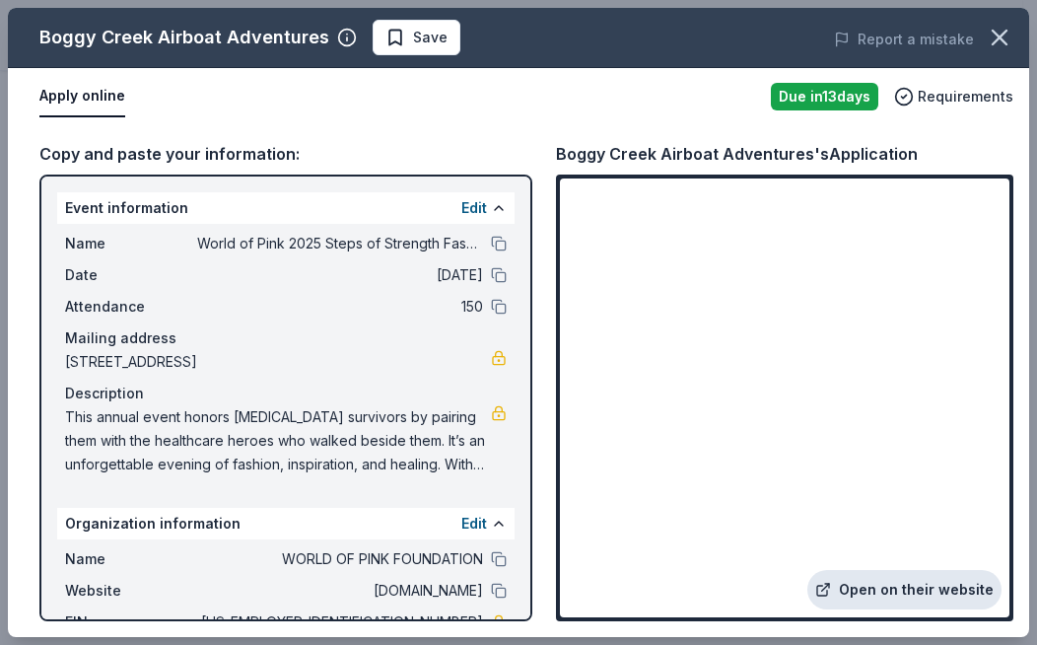
click at [872, 586] on link "Open on their website" at bounding box center [904, 589] width 194 height 39
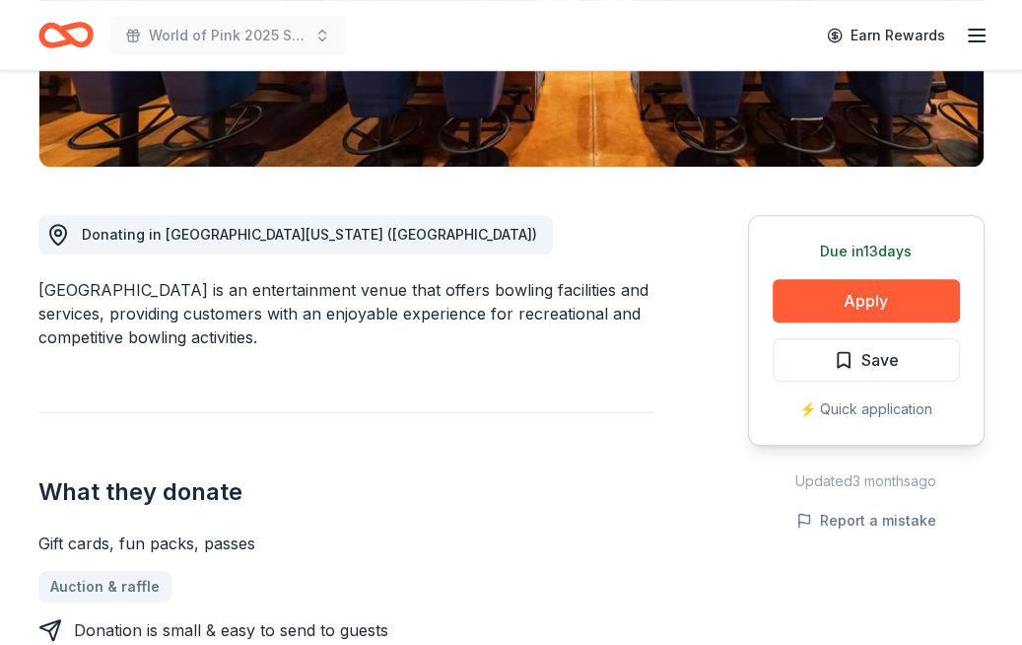
scroll to position [433, 0]
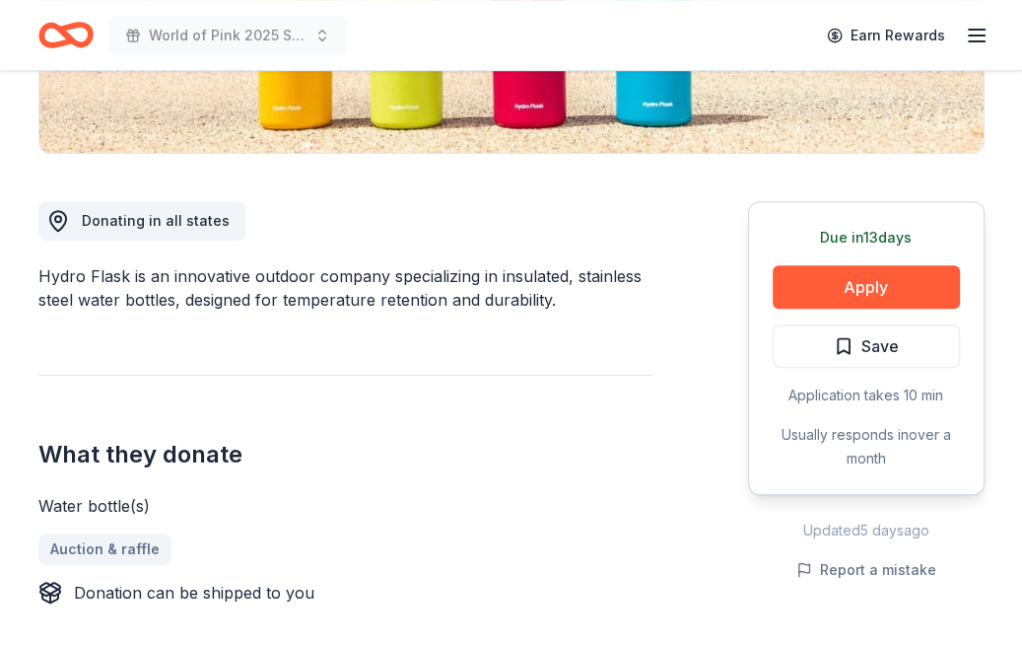
scroll to position [566, 0]
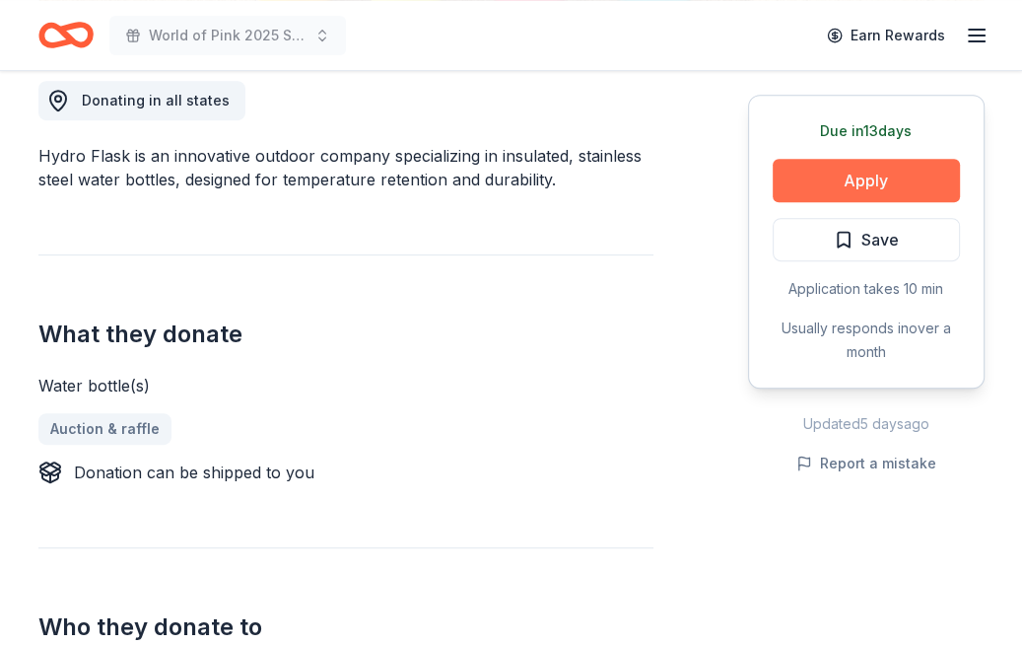
click at [872, 167] on button "Apply" at bounding box center [866, 180] width 187 height 43
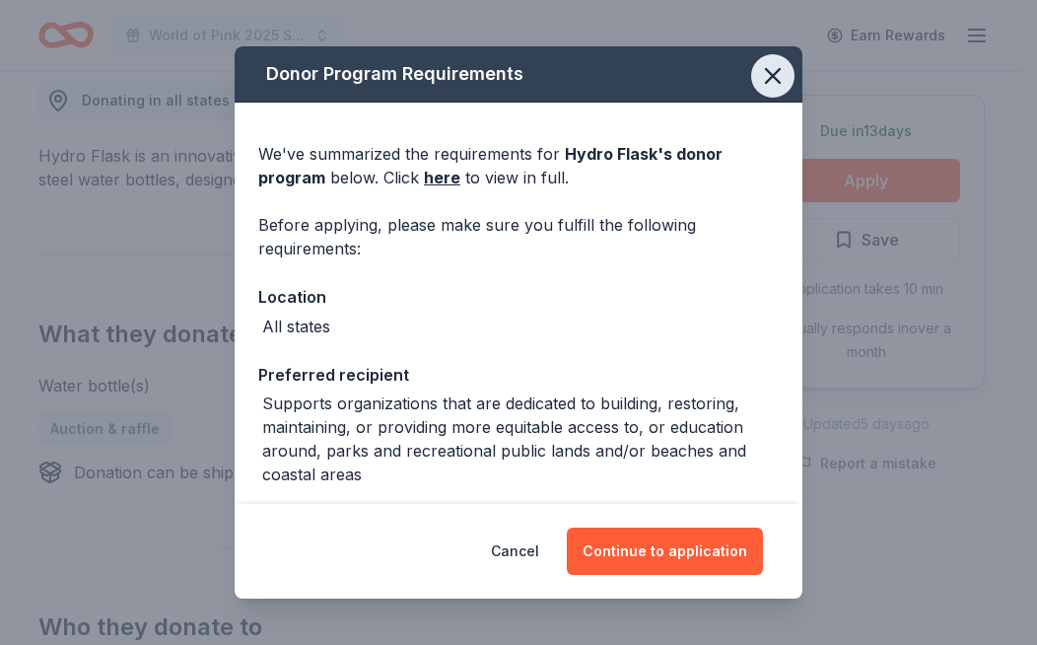
click at [759, 69] on icon "button" at bounding box center [773, 76] width 28 height 28
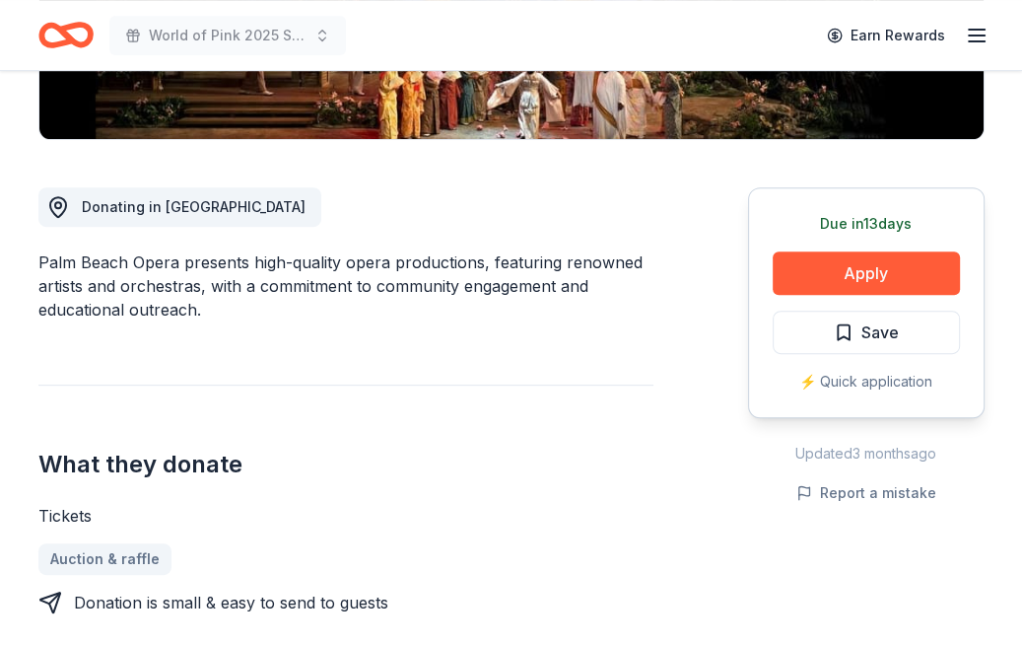
scroll to position [457, 0]
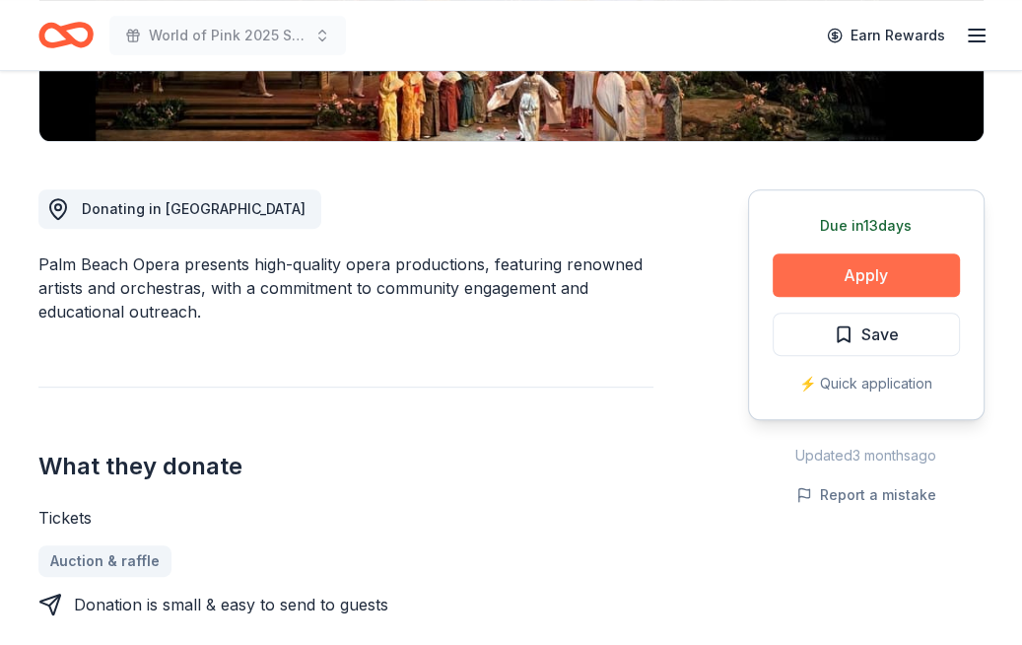
click at [805, 273] on button "Apply" at bounding box center [866, 274] width 187 height 43
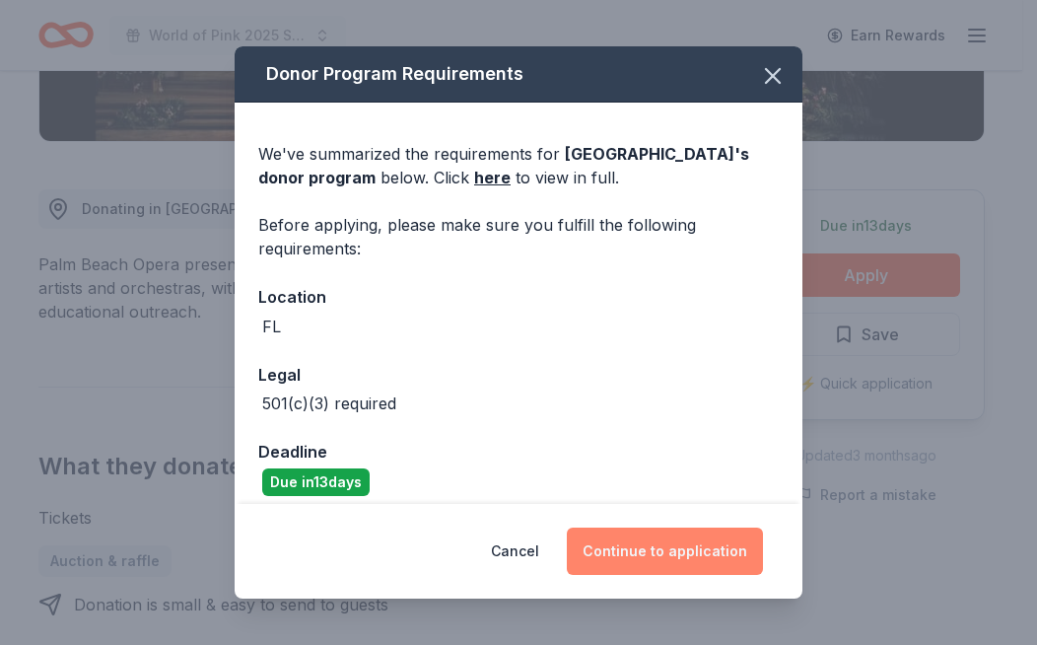
click at [682, 542] on button "Continue to application" at bounding box center [665, 550] width 196 height 47
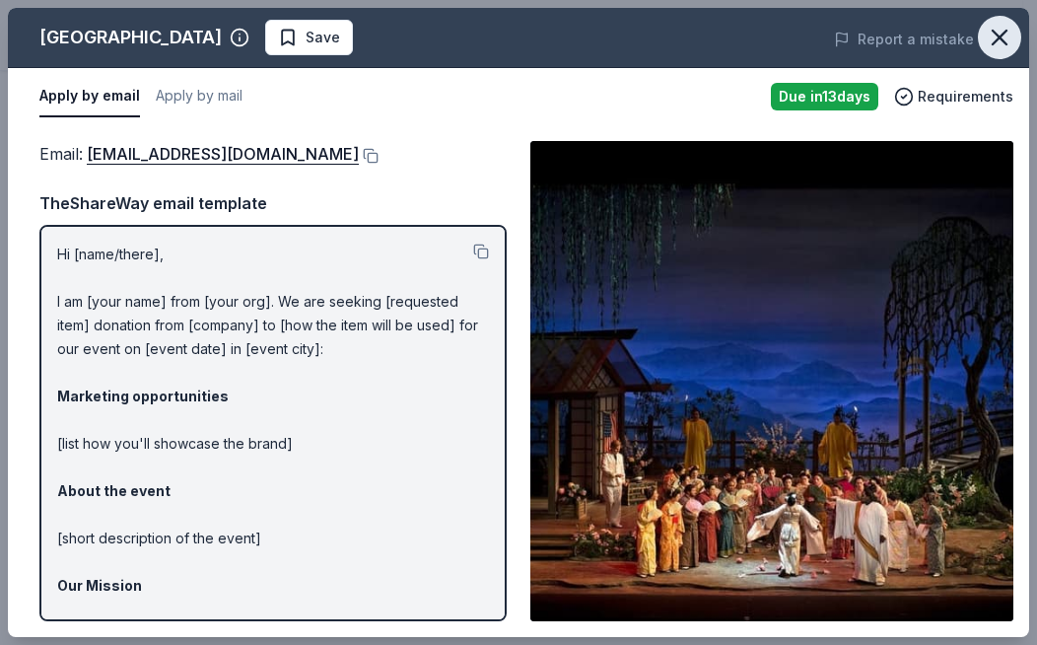
click at [1000, 34] on icon "button" at bounding box center [1000, 38] width 28 height 28
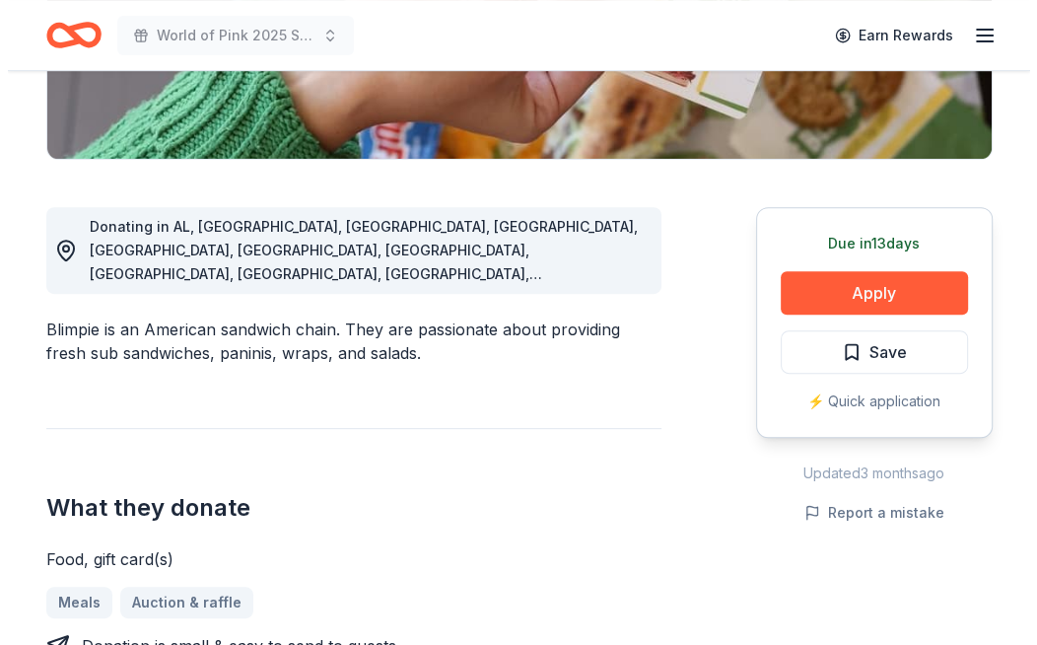
scroll to position [441, 0]
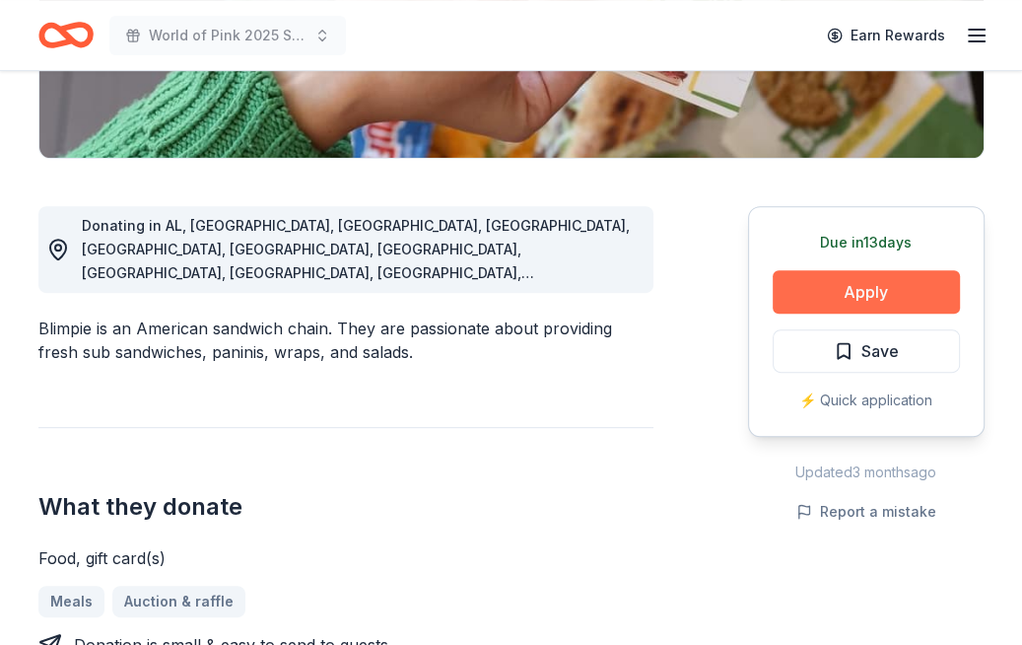
click at [844, 301] on button "Apply" at bounding box center [866, 291] width 187 height 43
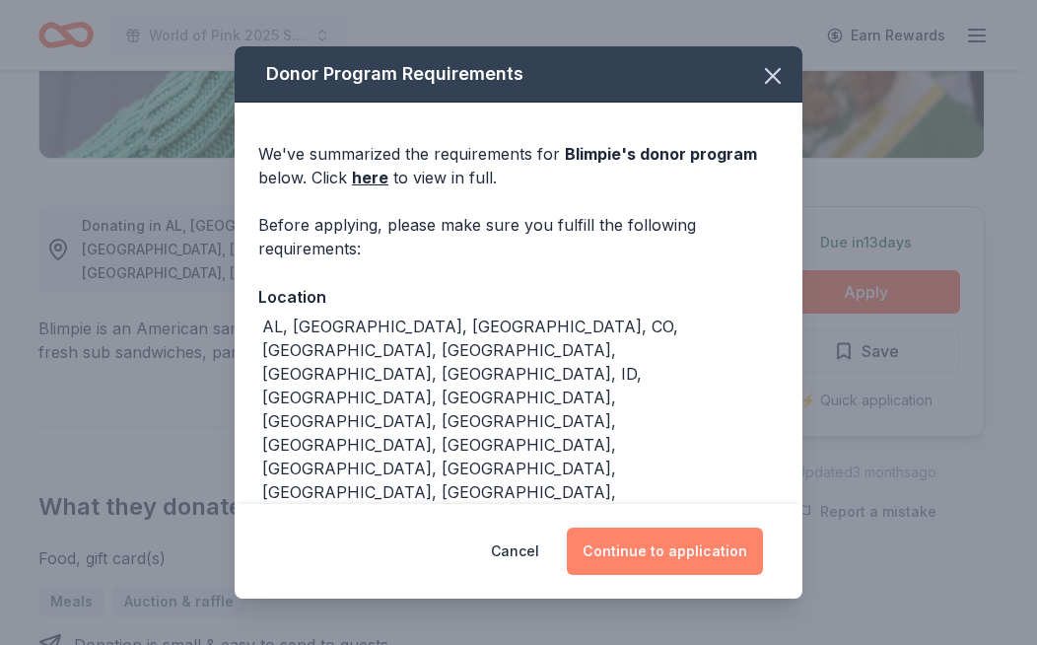
click at [690, 549] on button "Continue to application" at bounding box center [665, 550] width 196 height 47
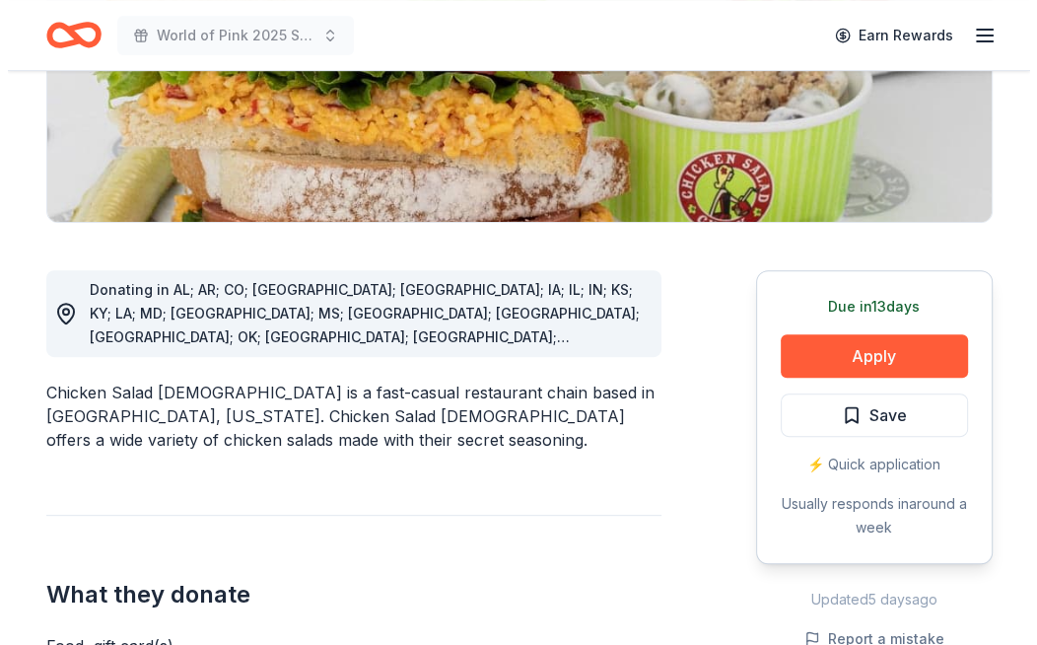
scroll to position [378, 0]
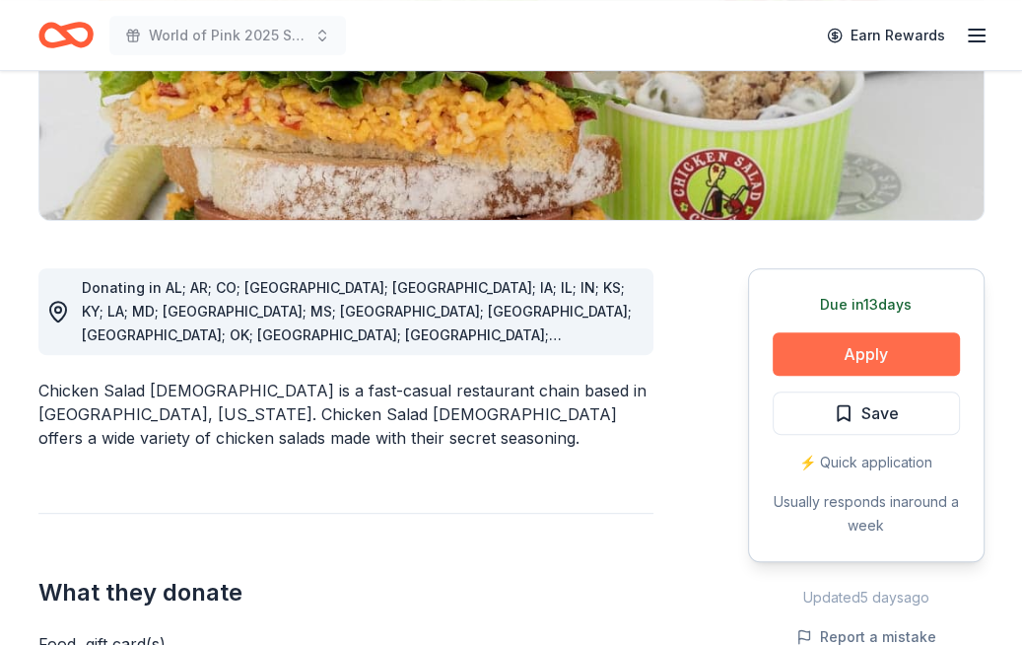
click at [859, 357] on button "Apply" at bounding box center [866, 353] width 187 height 43
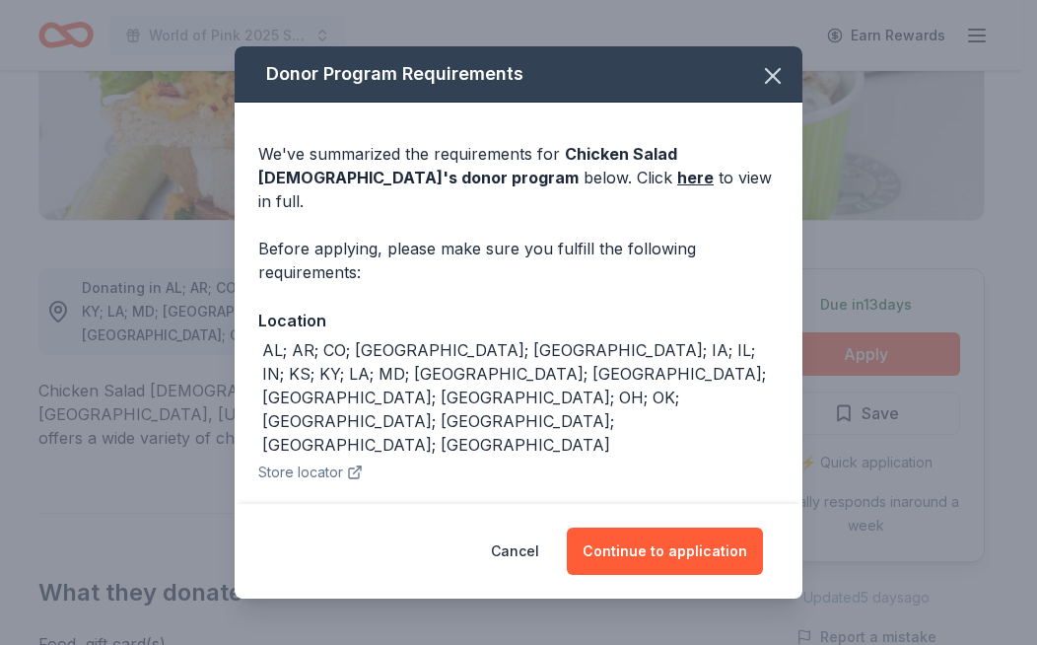
scroll to position [67, 0]
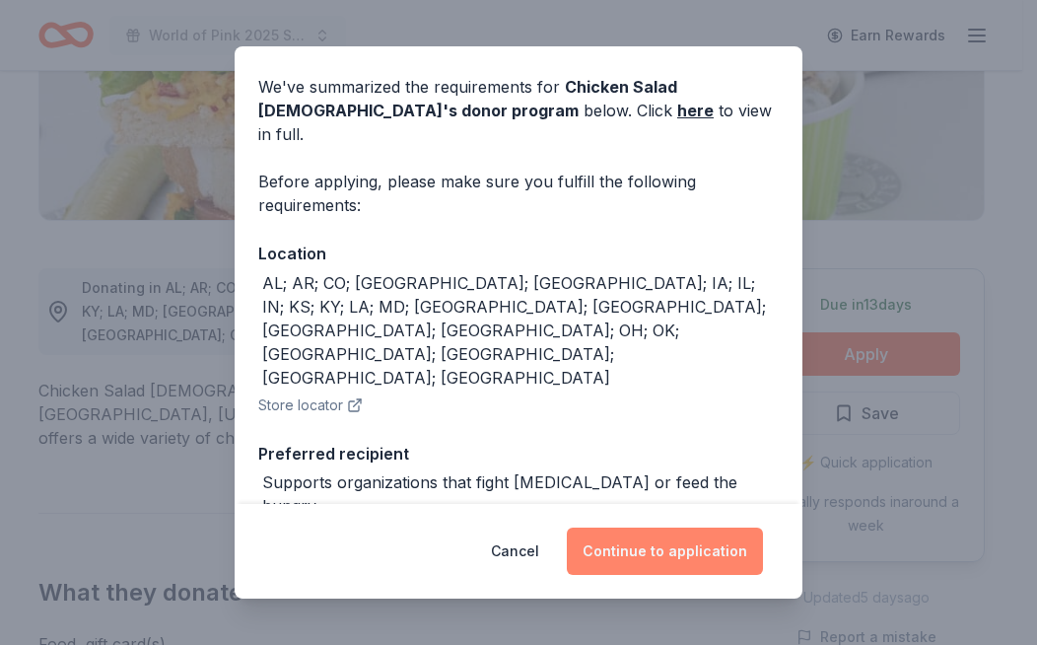
click at [678, 541] on button "Continue to application" at bounding box center [665, 550] width 196 height 47
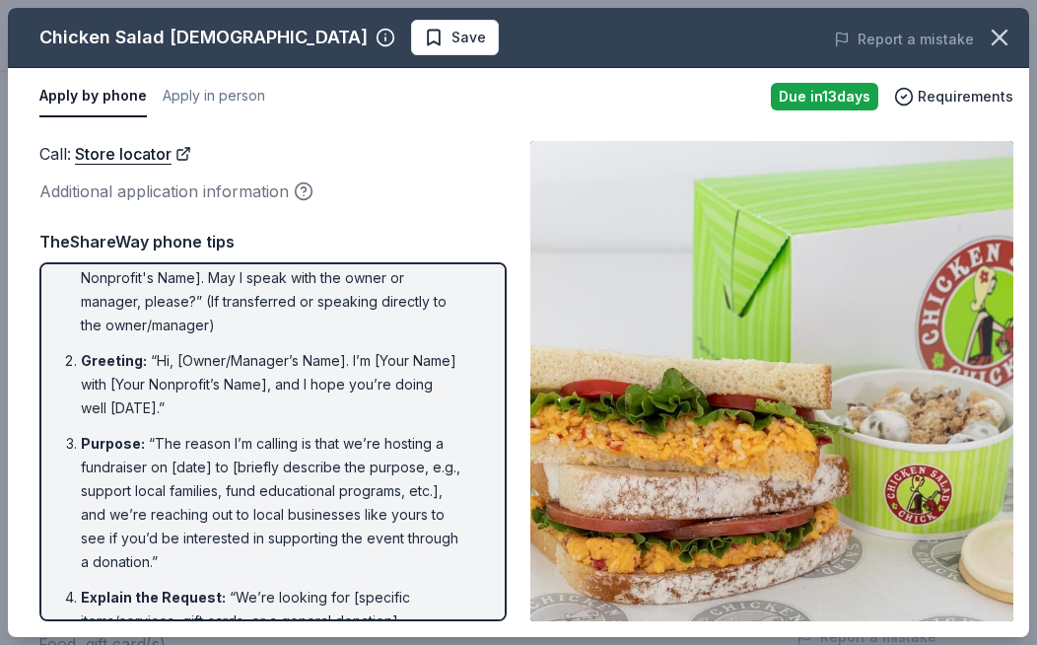
scroll to position [0, 0]
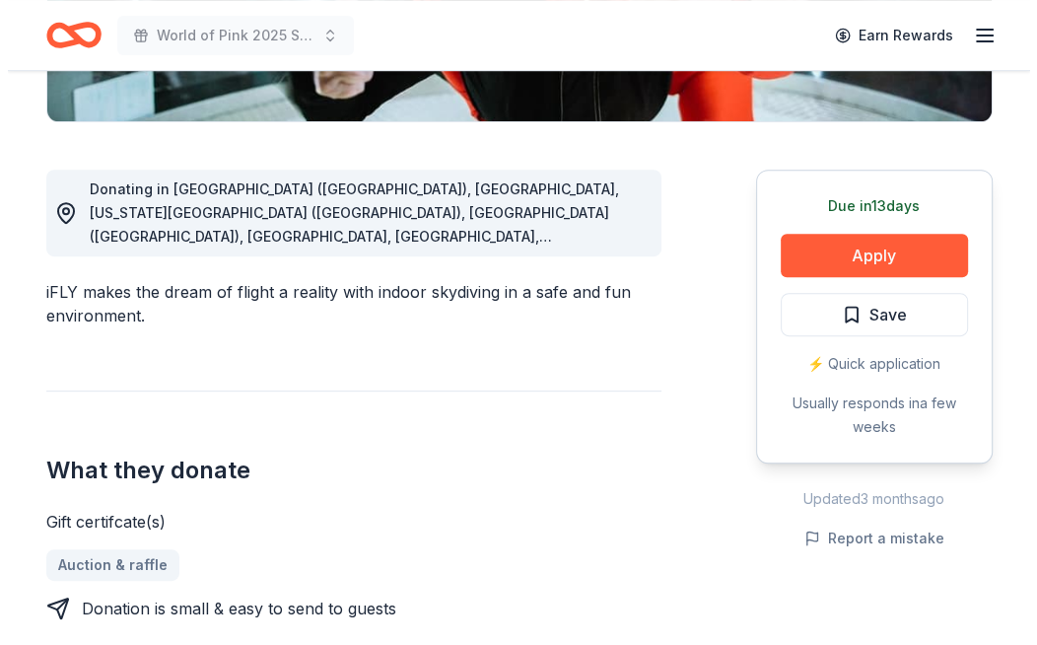
scroll to position [477, 0]
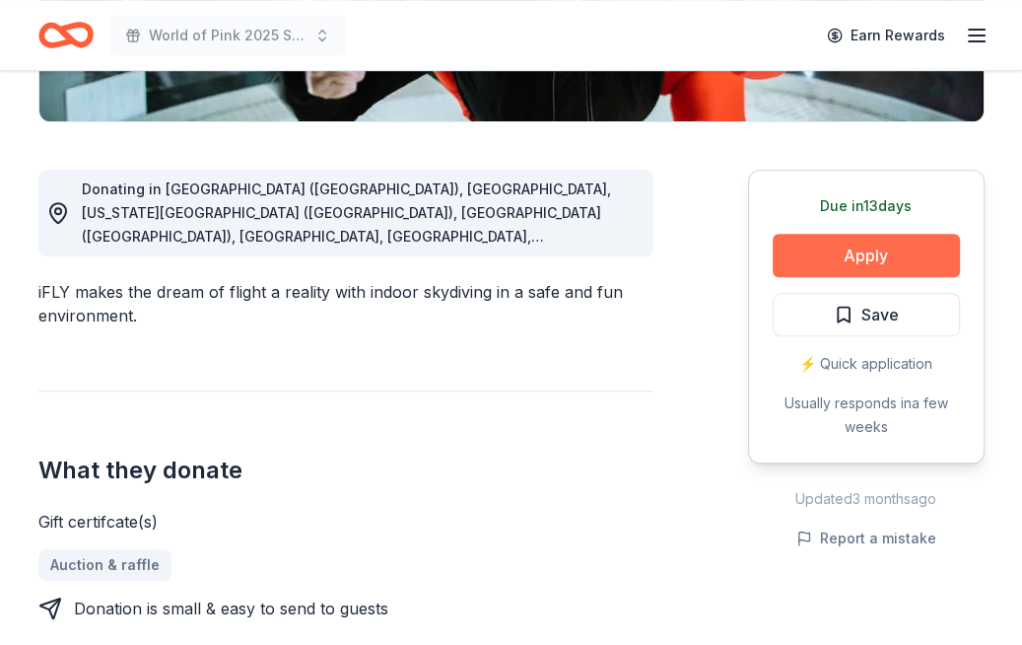
click at [842, 247] on button "Apply" at bounding box center [866, 255] width 187 height 43
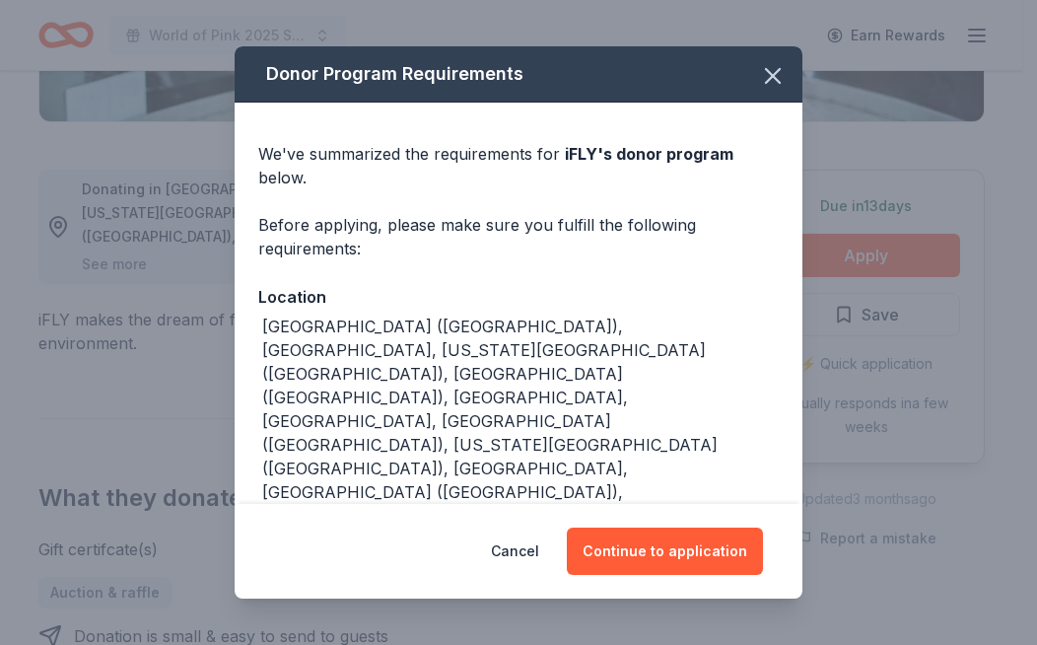
scroll to position [60, 0]
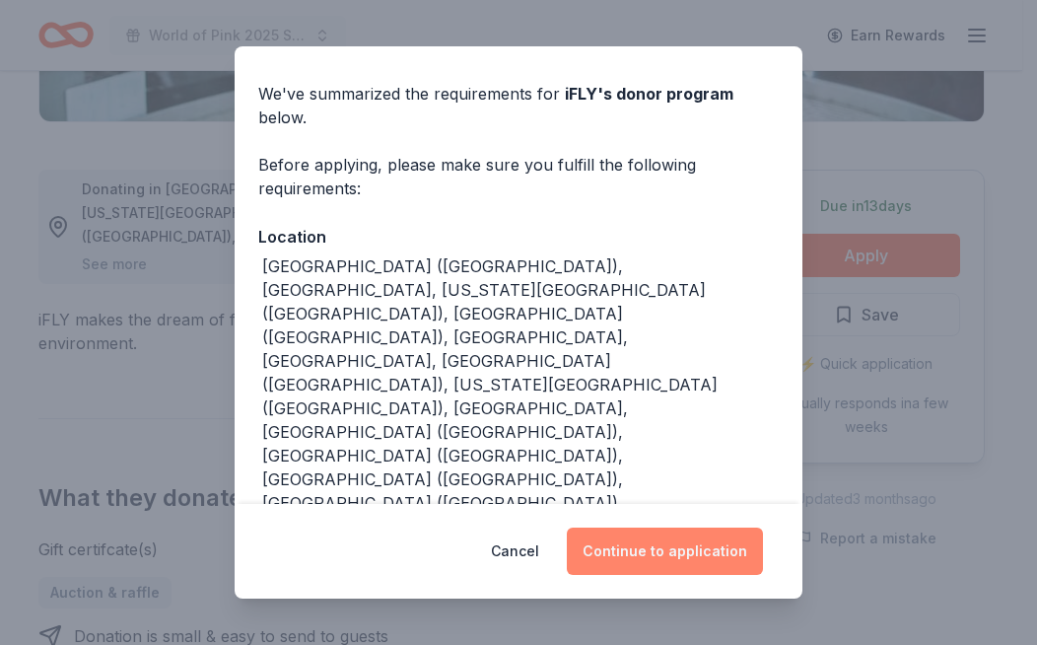
click at [655, 551] on button "Continue to application" at bounding box center [665, 550] width 196 height 47
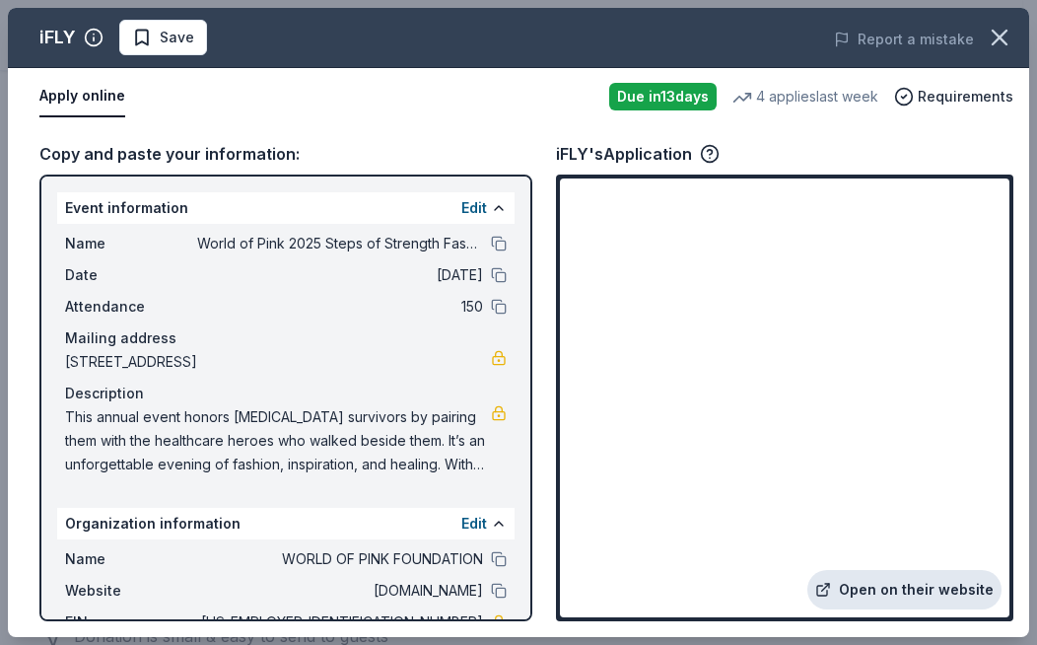
click at [899, 591] on link "Open on their website" at bounding box center [904, 589] width 194 height 39
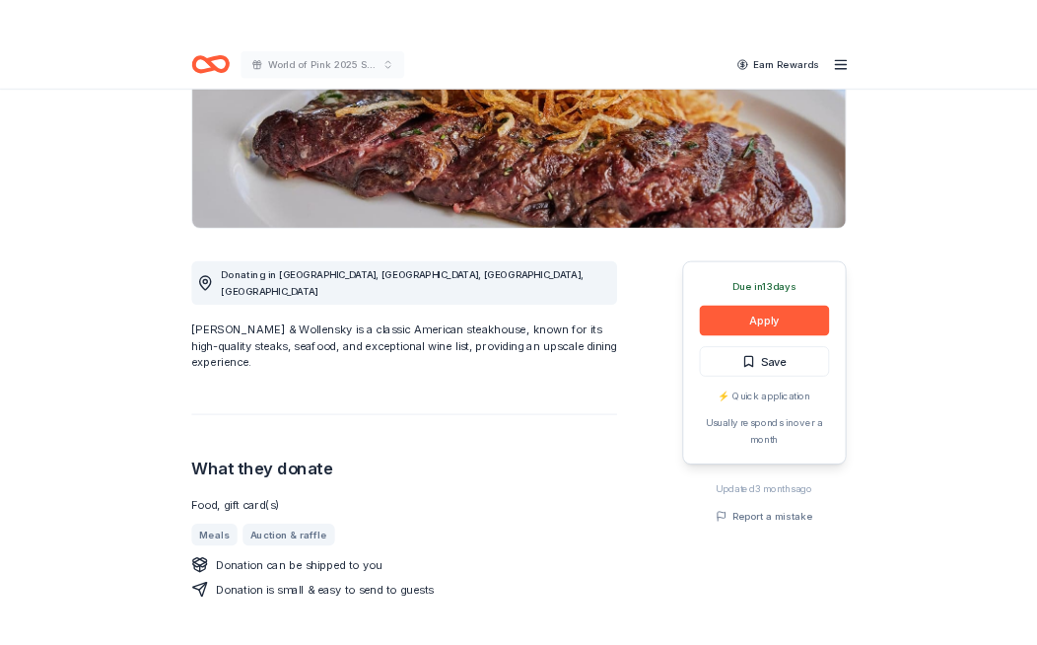
scroll to position [325, 0]
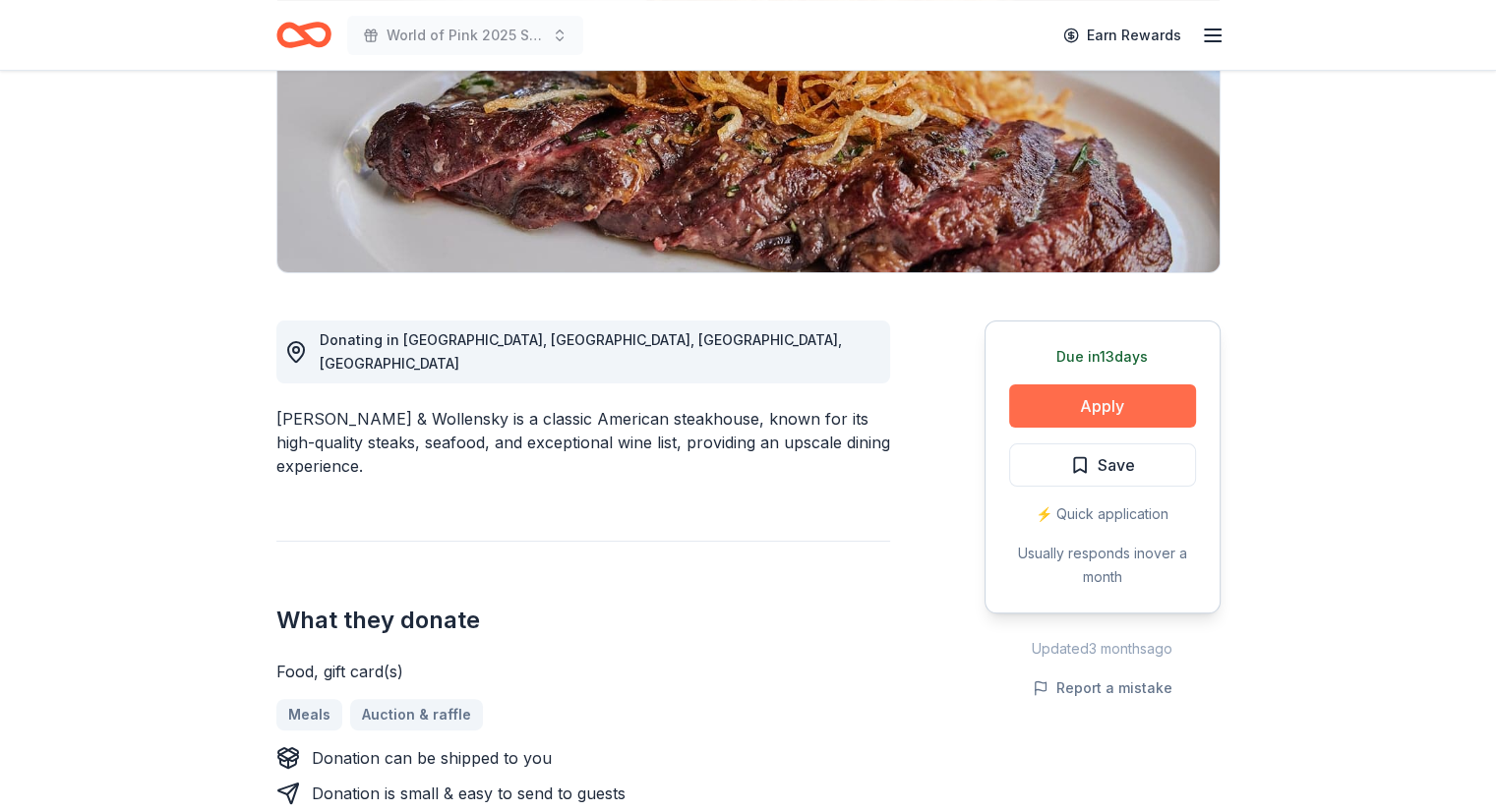
click at [1075, 402] on button "Apply" at bounding box center [1102, 405] width 187 height 43
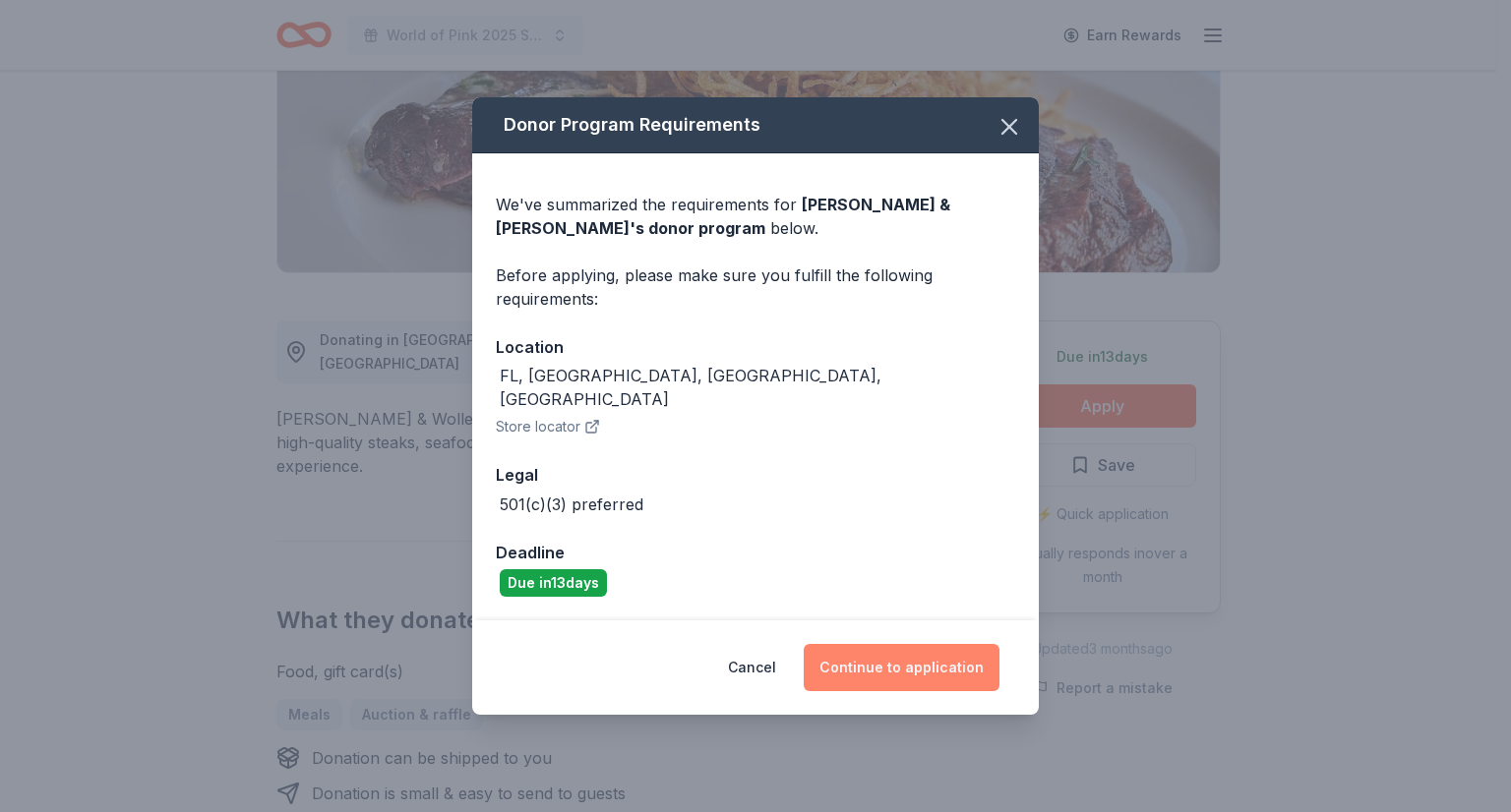
click at [940, 662] on button "Continue to application" at bounding box center [901, 667] width 196 height 47
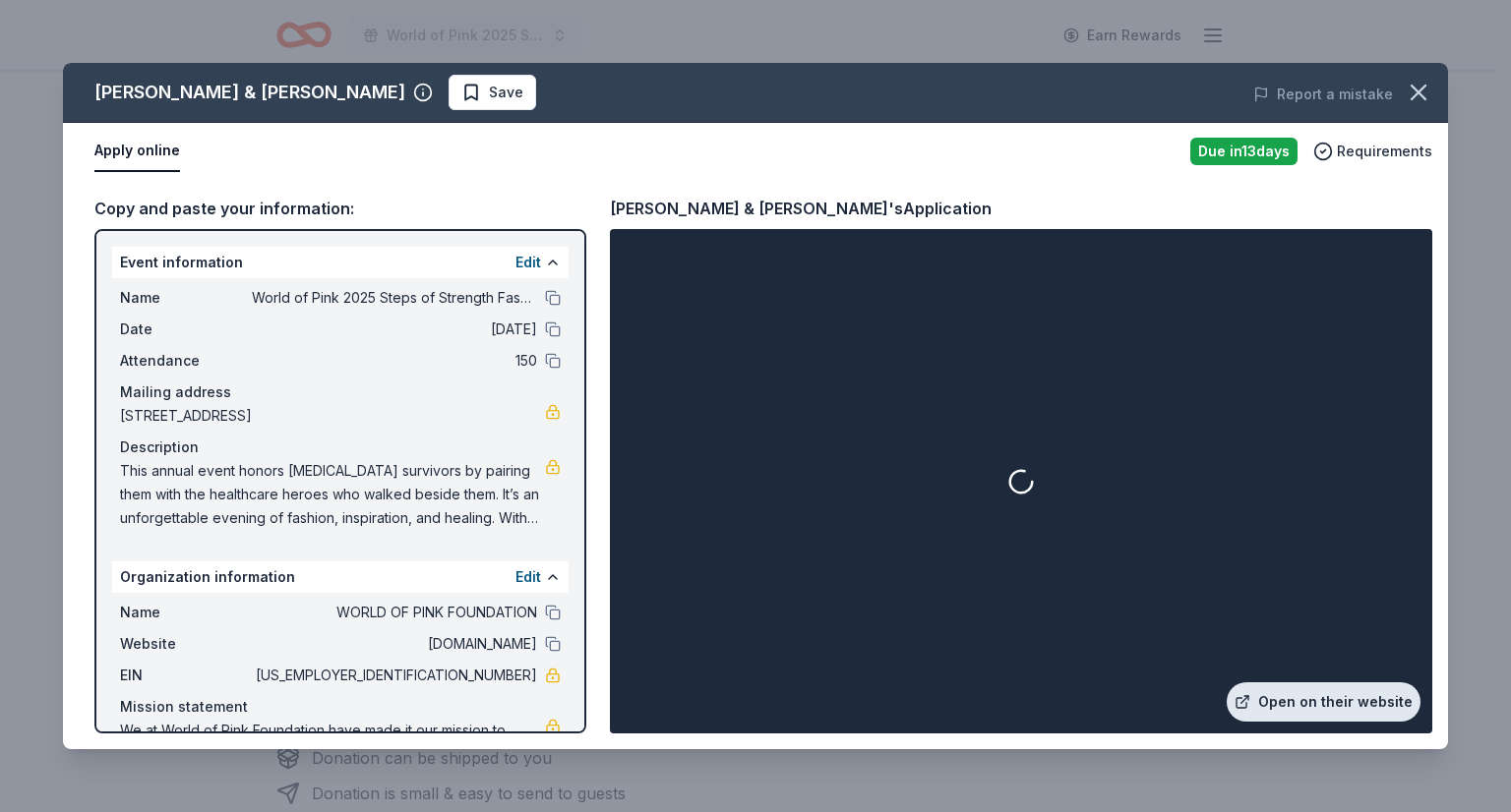
click at [1280, 692] on link "Open on their website" at bounding box center [1323, 701] width 194 height 39
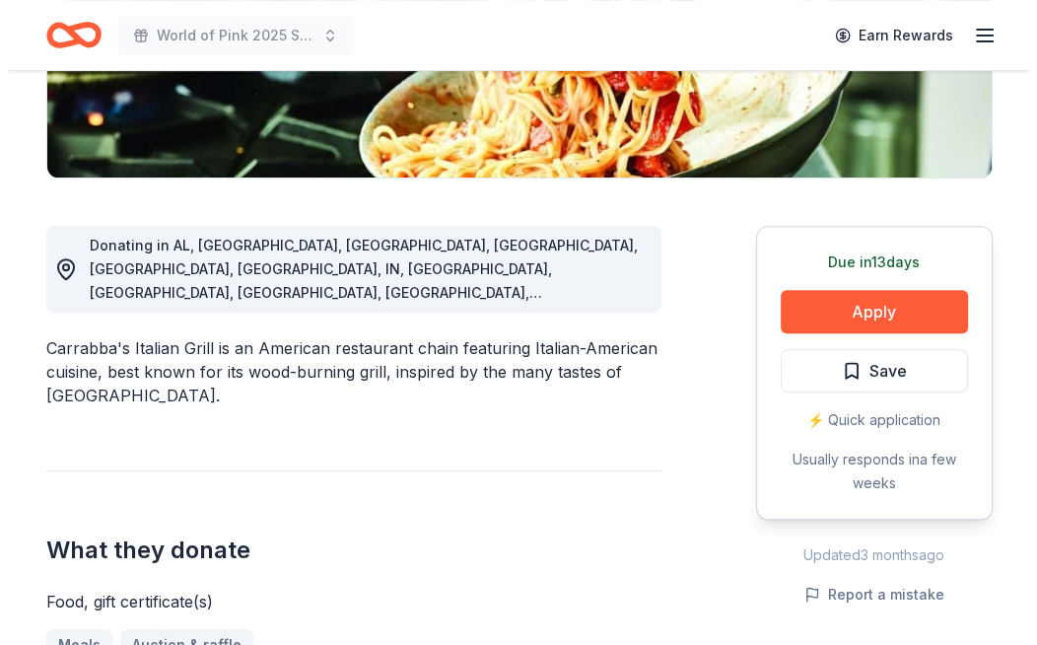
scroll to position [425, 0]
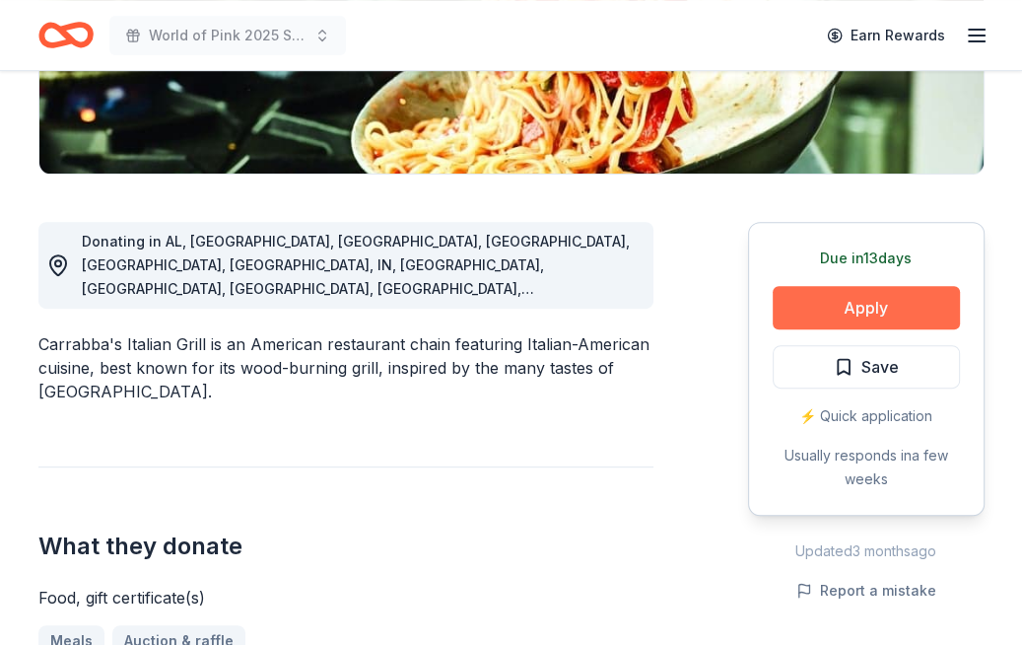
click at [890, 311] on button "Apply" at bounding box center [866, 307] width 187 height 43
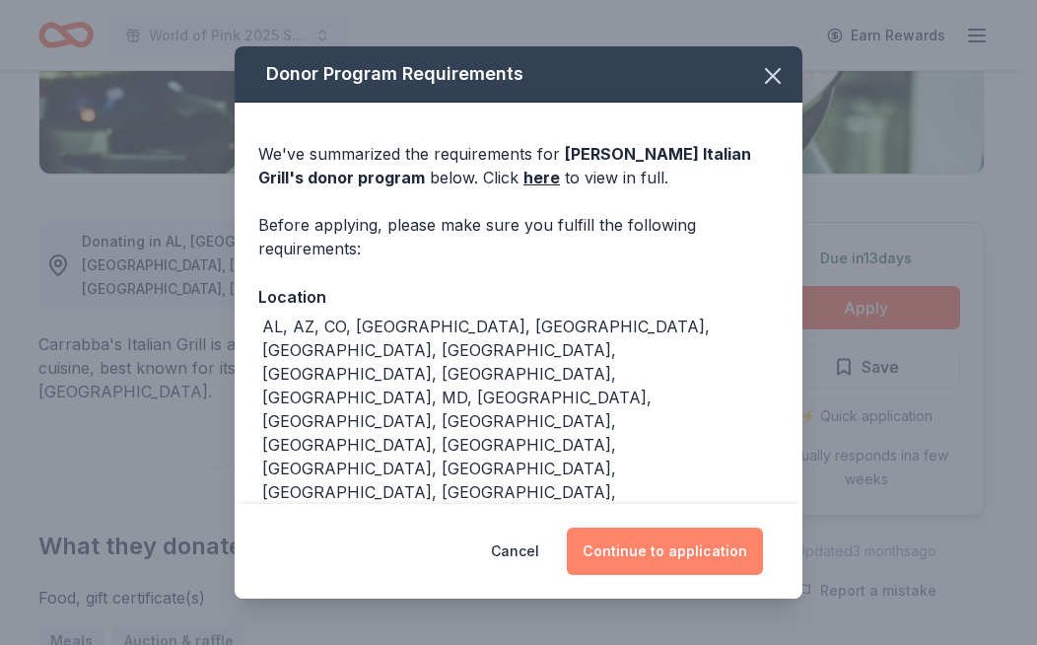
click at [682, 551] on button "Continue to application" at bounding box center [665, 550] width 196 height 47
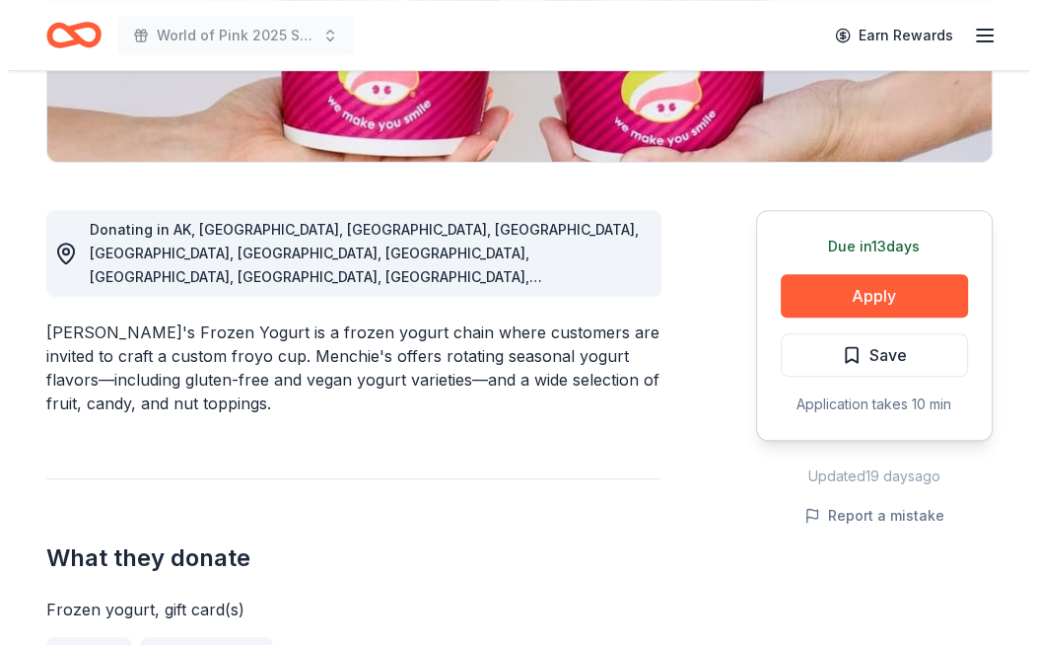
scroll to position [438, 0]
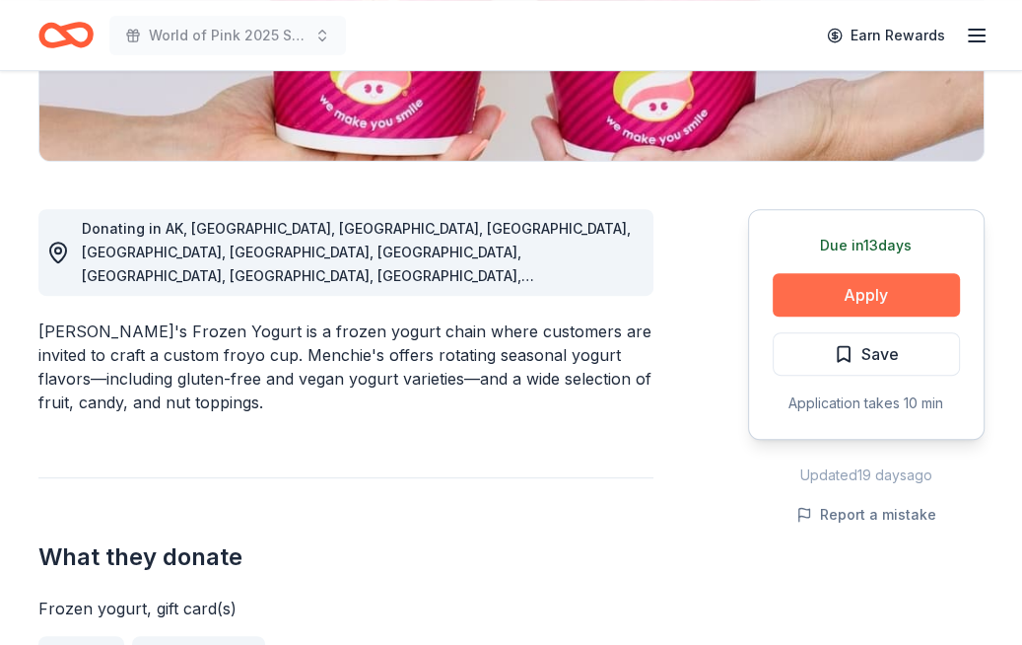
click at [832, 294] on button "Apply" at bounding box center [866, 294] width 187 height 43
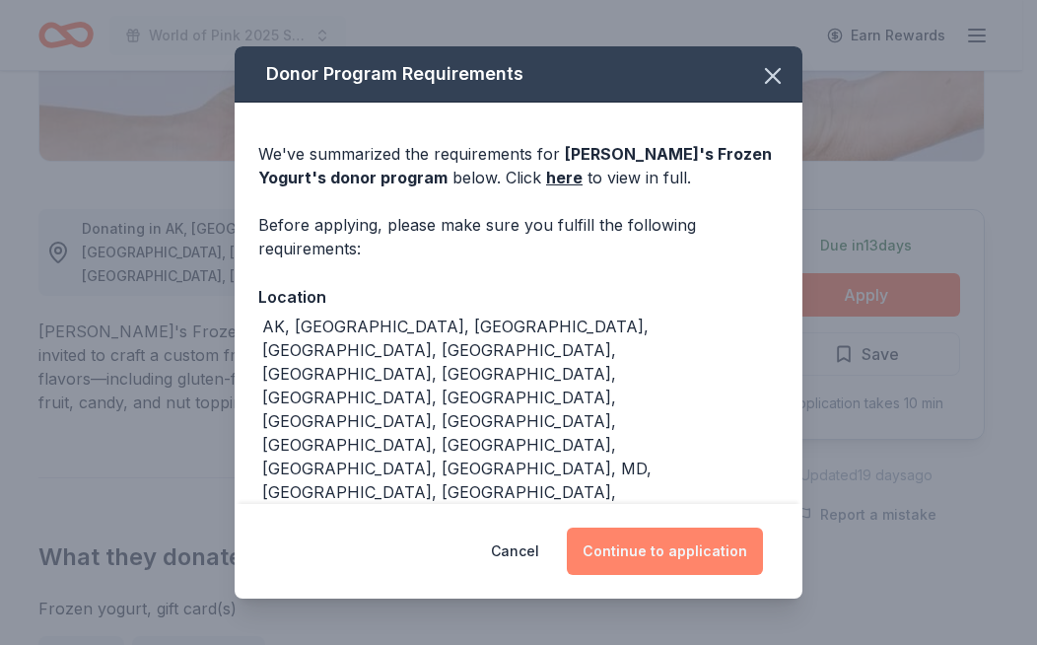
click at [654, 549] on button "Continue to application" at bounding box center [665, 550] width 196 height 47
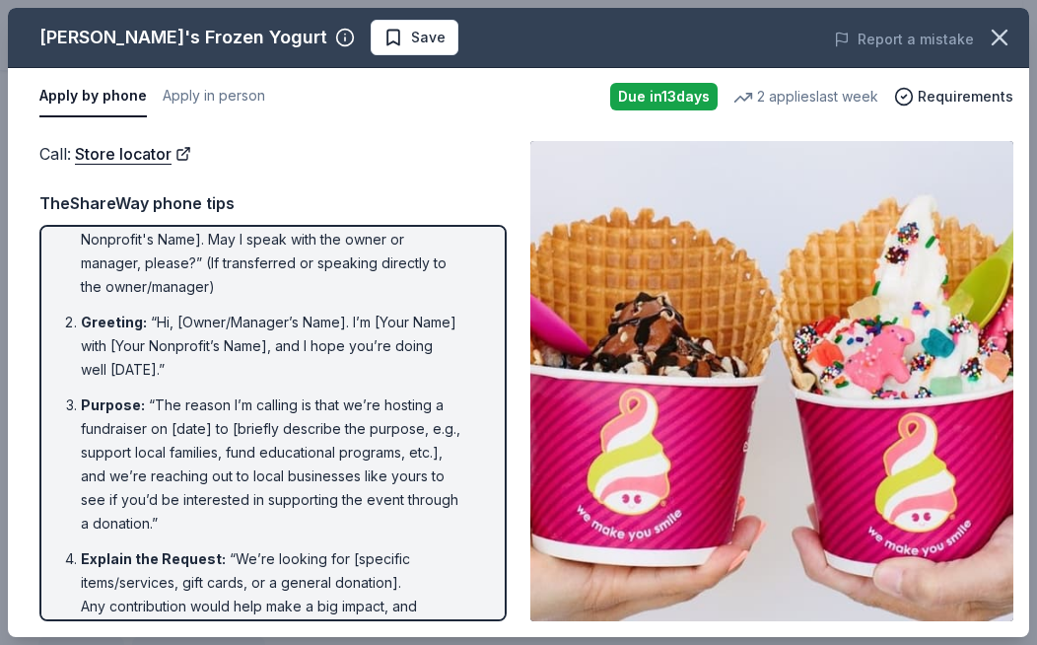
scroll to position [0, 0]
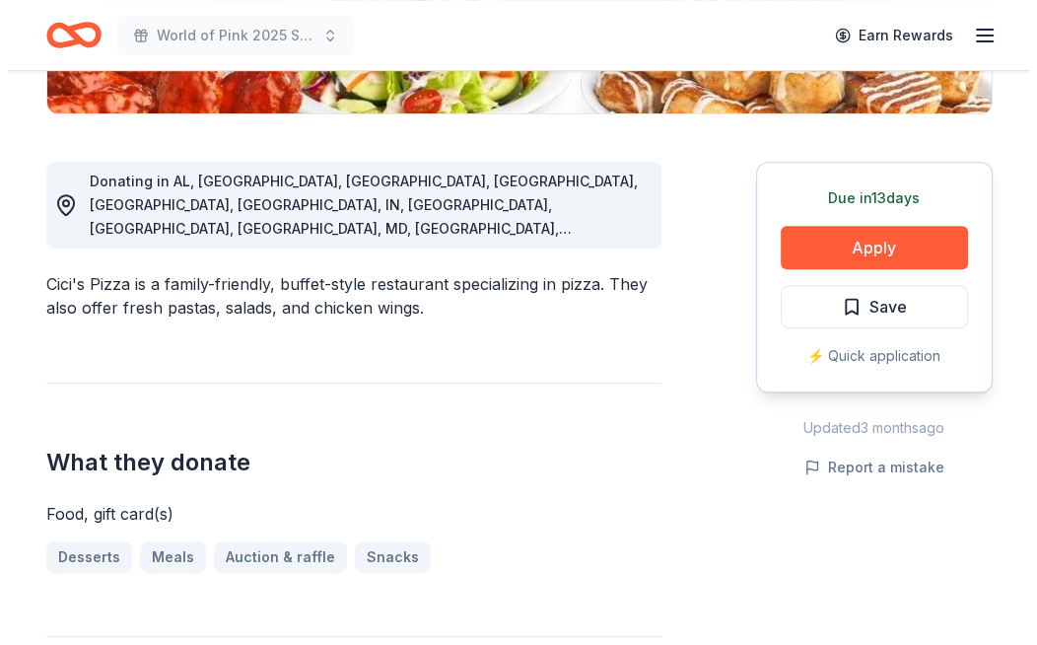
scroll to position [480, 0]
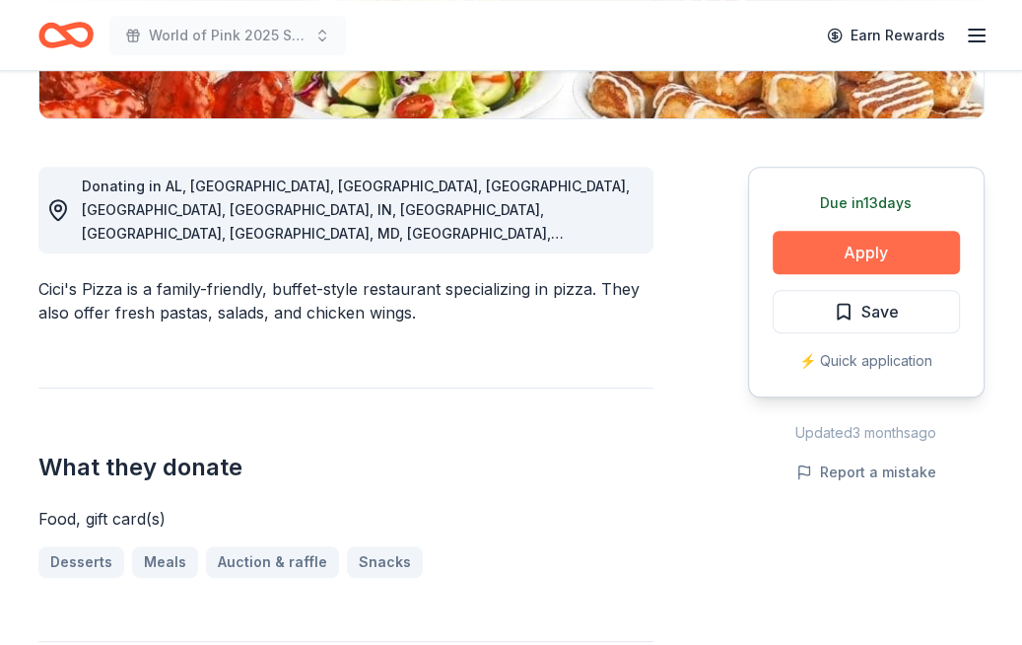
click at [856, 240] on button "Apply" at bounding box center [866, 252] width 187 height 43
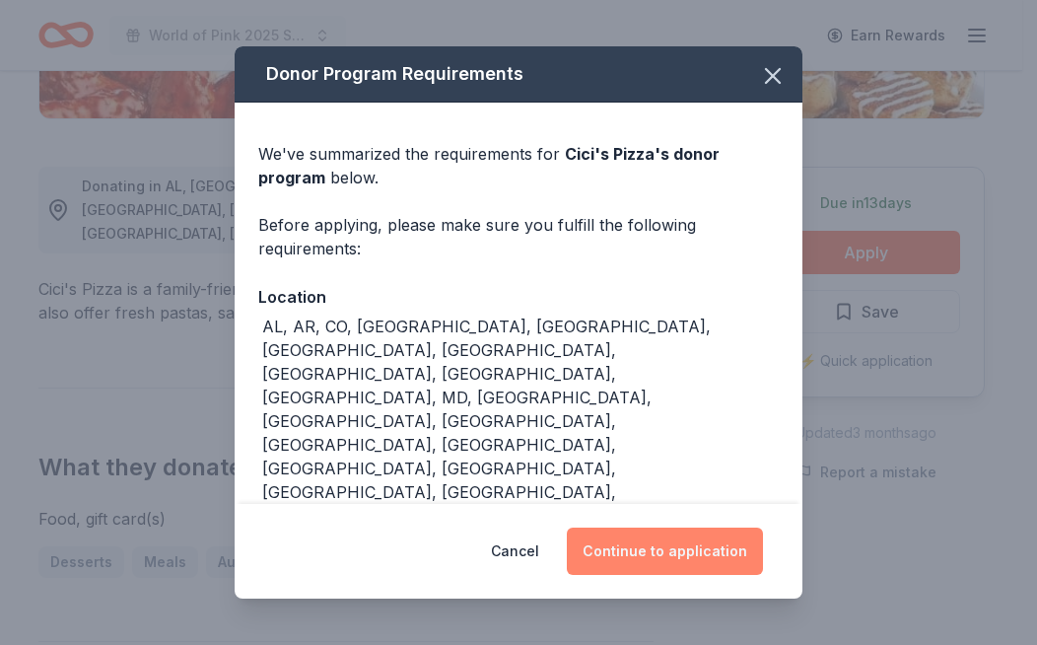
click at [682, 544] on button "Continue to application" at bounding box center [665, 550] width 196 height 47
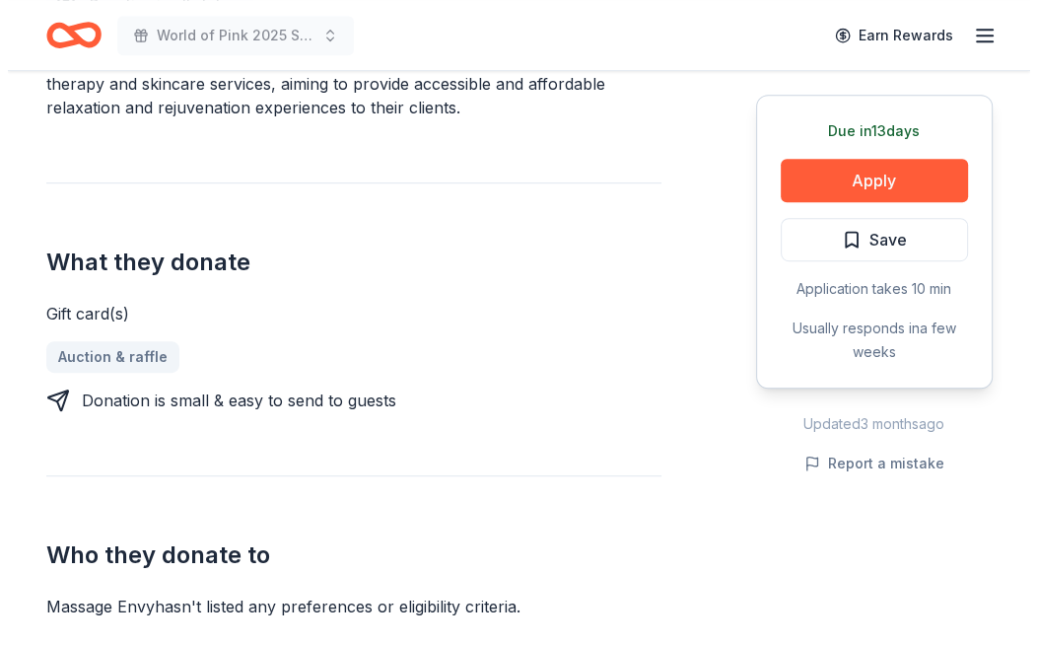
scroll to position [662, 0]
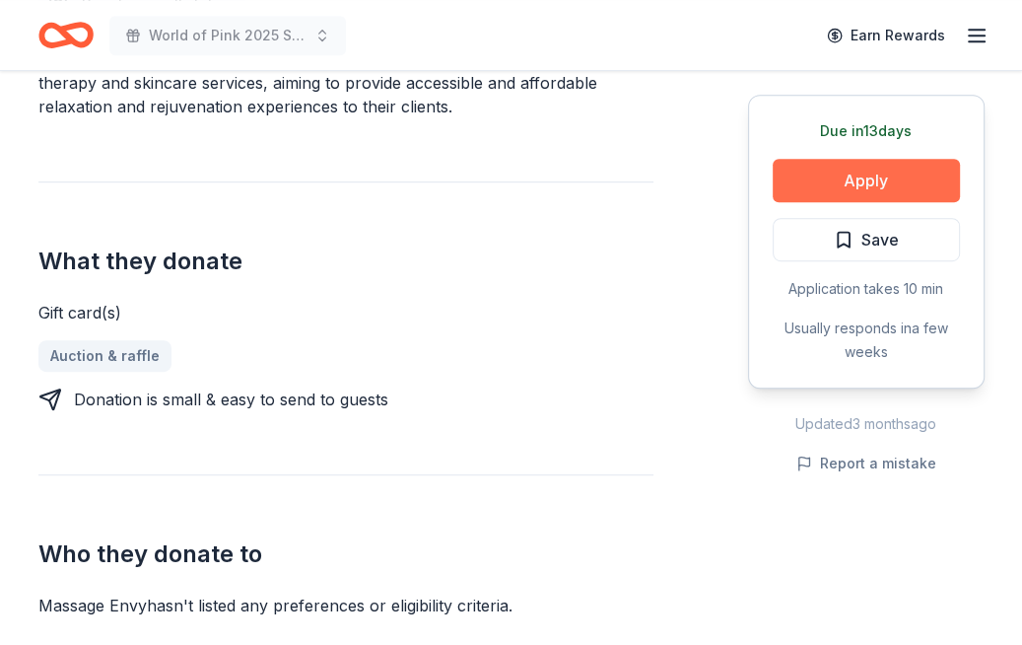
click at [860, 174] on button "Apply" at bounding box center [866, 180] width 187 height 43
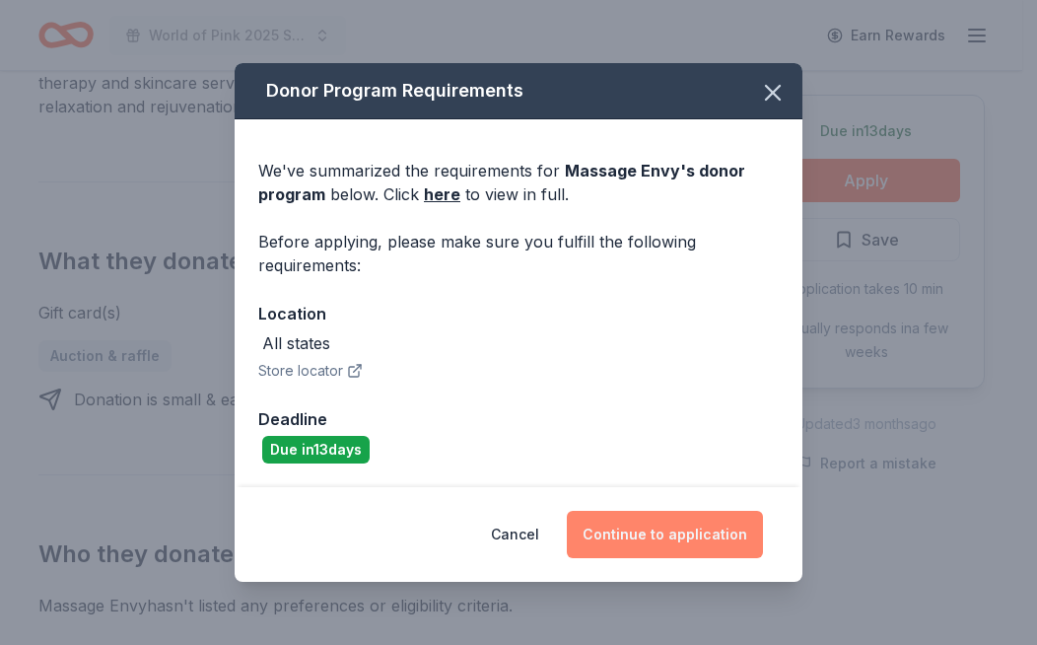
click at [700, 532] on button "Continue to application" at bounding box center [665, 534] width 196 height 47
